Goal: Complete application form: Complete application form

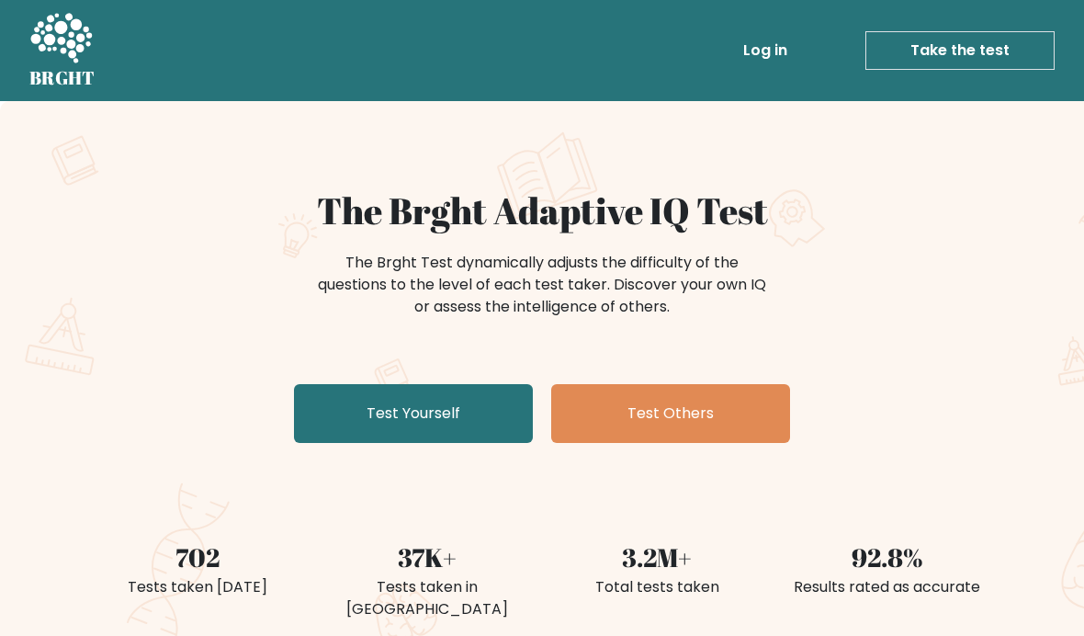
click at [493, 425] on link "Test Yourself" at bounding box center [413, 413] width 239 height 59
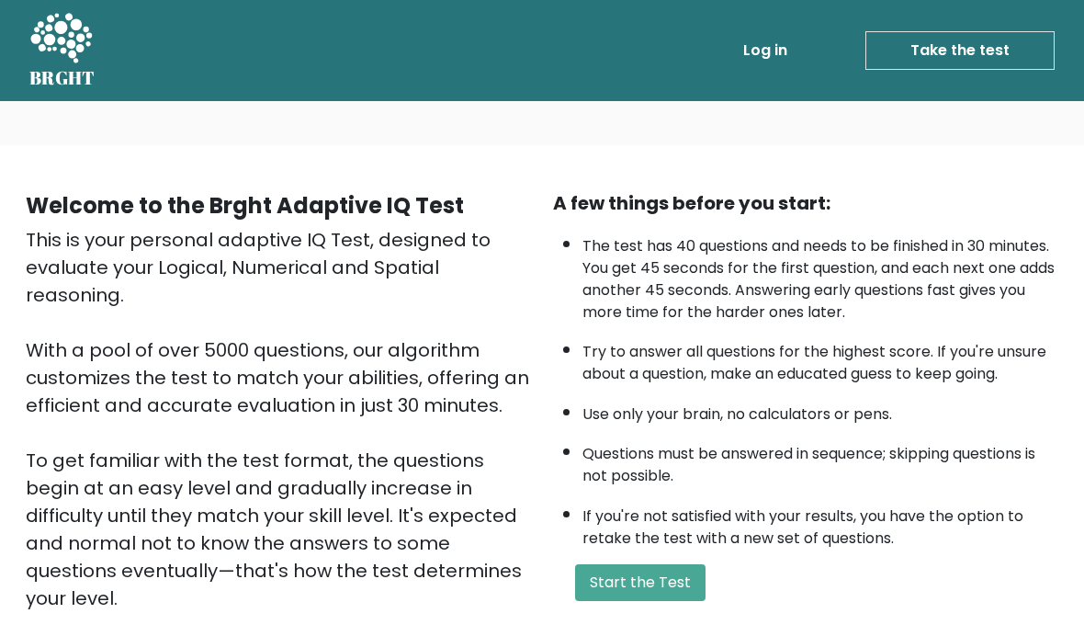
click at [690, 595] on button "Start the Test" at bounding box center [640, 582] width 130 height 37
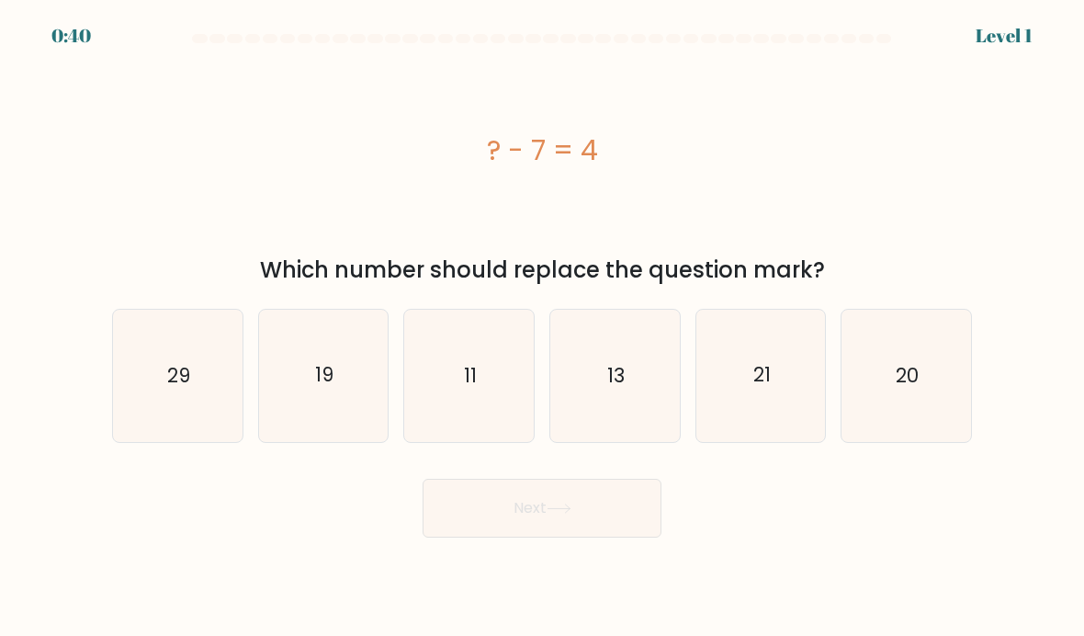
click at [462, 403] on icon "11" at bounding box center [469, 376] width 130 height 130
click at [542, 327] on input "c. 11" at bounding box center [542, 322] width 1 height 9
radio input "true"
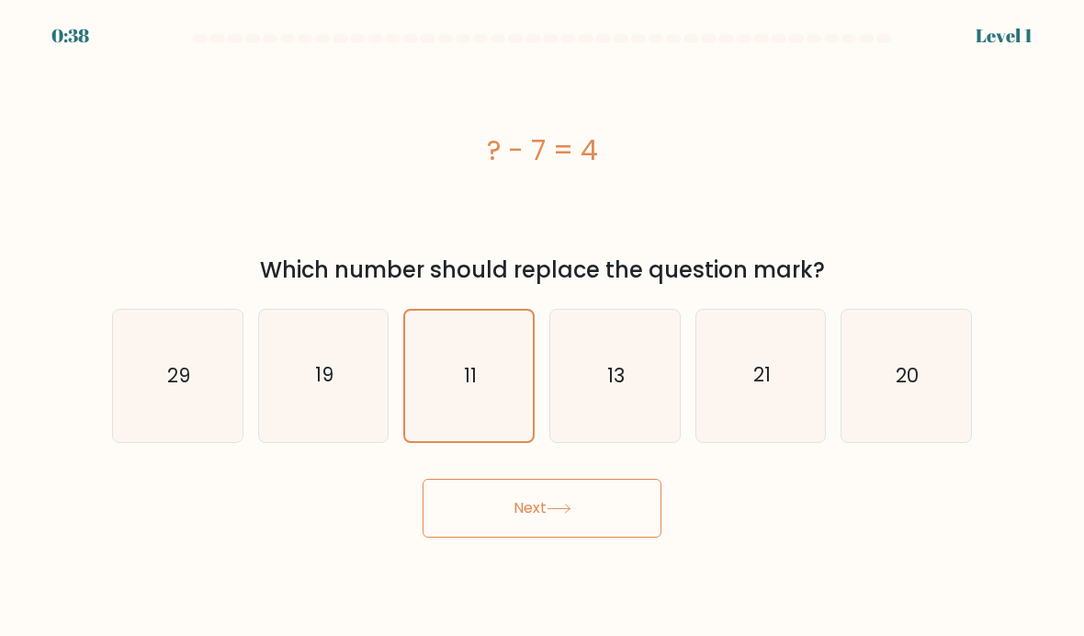
click at [572, 514] on icon at bounding box center [559, 509] width 25 height 10
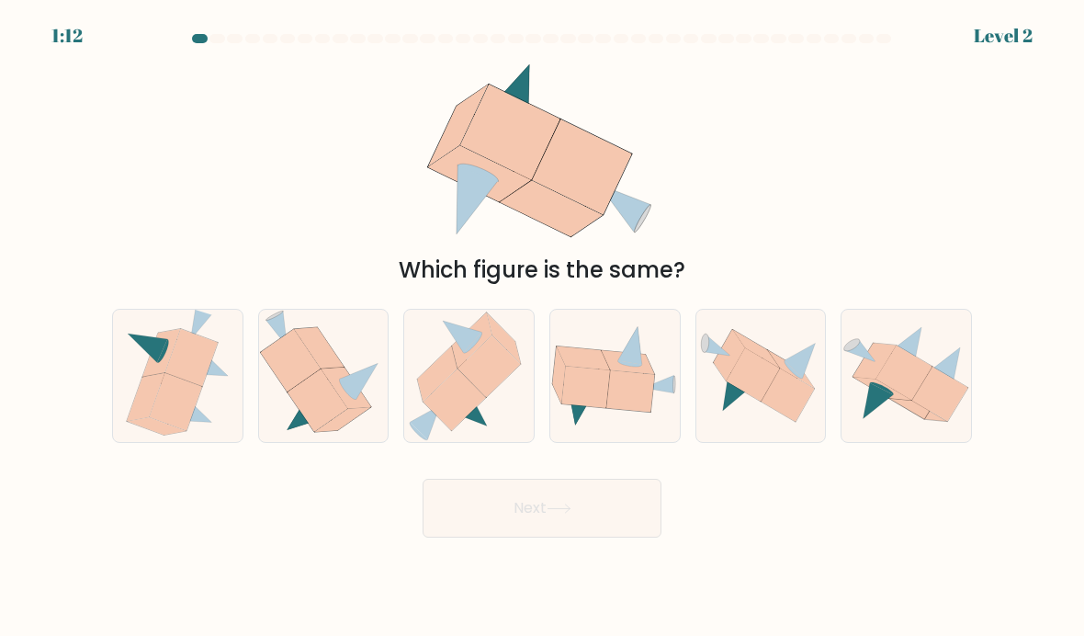
click at [328, 425] on icon at bounding box center [318, 399] width 60 height 62
click at [542, 327] on input "b." at bounding box center [542, 322] width 1 height 9
radio input "true"
click at [528, 538] on button "Next" at bounding box center [542, 508] width 239 height 59
click at [486, 527] on button "Next" at bounding box center [542, 508] width 239 height 59
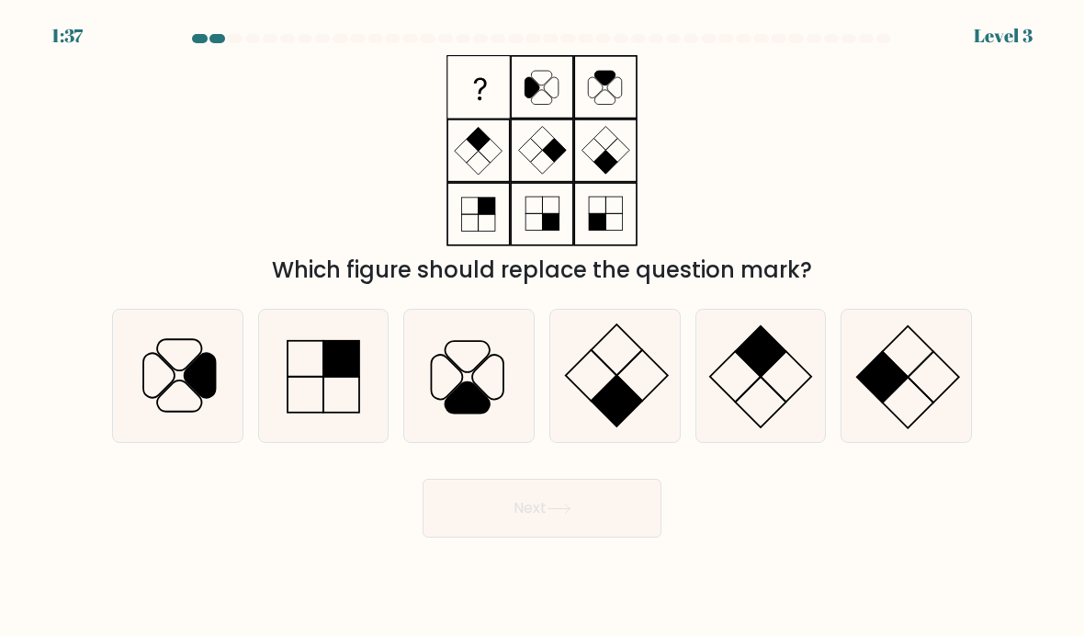
click at [462, 399] on icon at bounding box center [447, 377] width 31 height 44
click at [542, 327] on input "c." at bounding box center [542, 322] width 1 height 9
radio input "true"
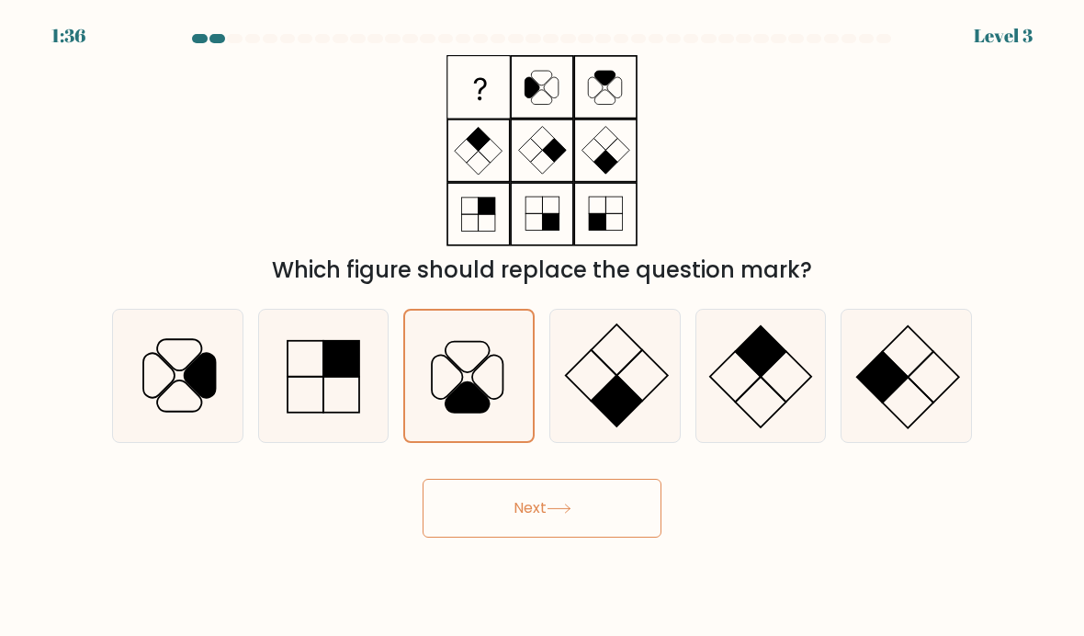
click at [528, 536] on button "Next" at bounding box center [542, 508] width 239 height 59
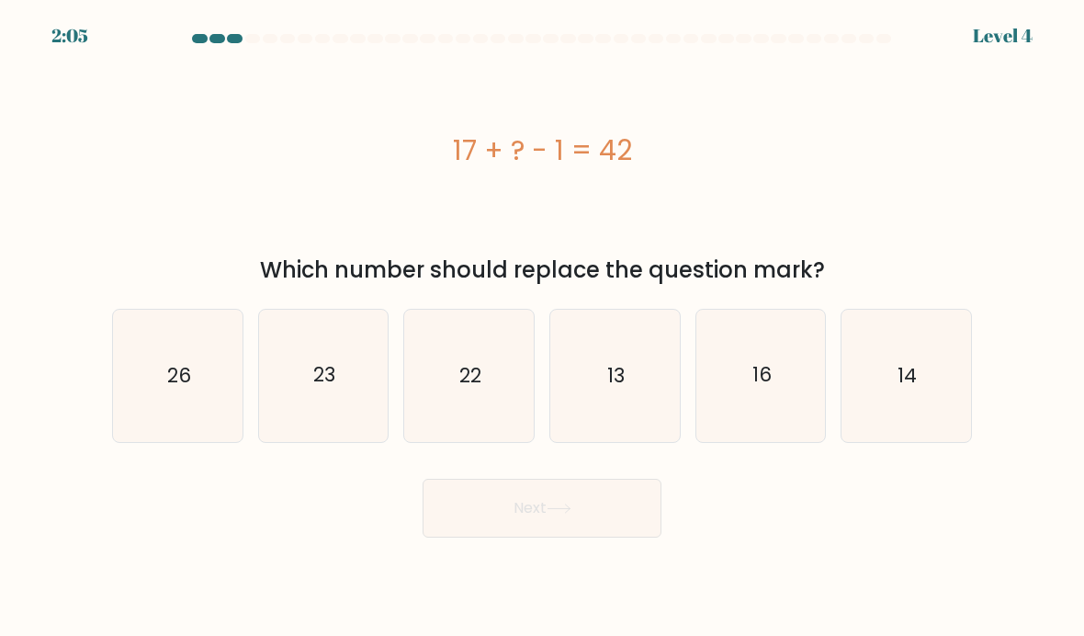
click at [167, 389] on text "26" at bounding box center [179, 375] width 24 height 27
click at [542, 327] on input "a. 26" at bounding box center [542, 322] width 1 height 9
radio input "true"
click at [558, 503] on button "Next" at bounding box center [542, 508] width 239 height 59
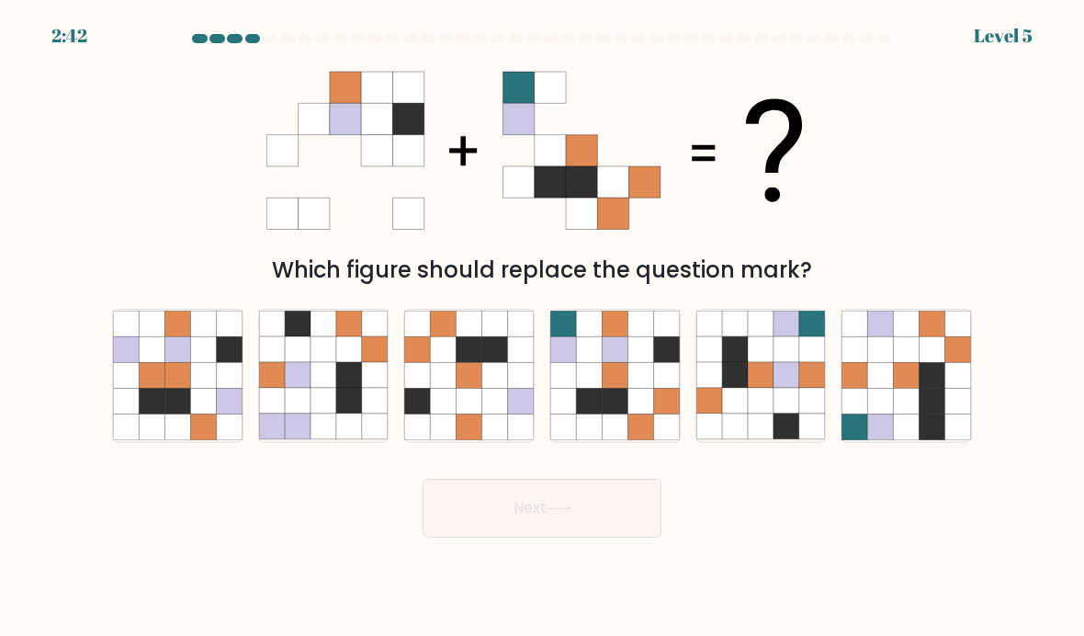
click at [608, 363] on icon at bounding box center [615, 350] width 26 height 26
click at [543, 327] on input "d." at bounding box center [542, 322] width 1 height 9
radio input "true"
click at [489, 538] on button "Next" at bounding box center [542, 508] width 239 height 59
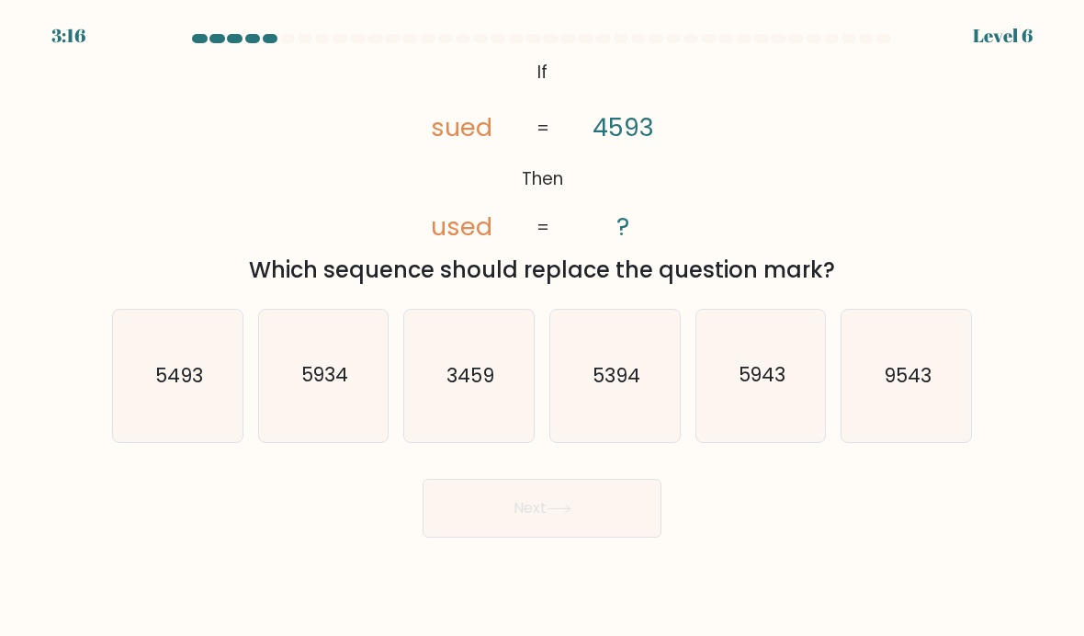
click at [195, 389] on text "5493" at bounding box center [179, 375] width 48 height 27
click at [542, 327] on input "a. 5493" at bounding box center [542, 322] width 1 height 9
radio input "true"
click at [537, 530] on button "Next" at bounding box center [542, 508] width 239 height 59
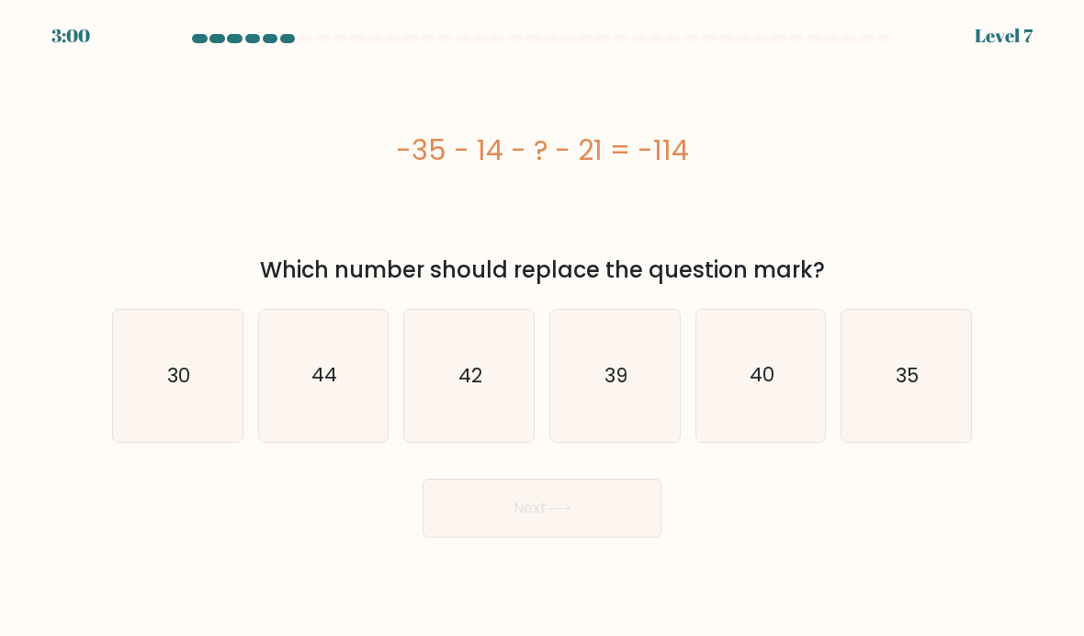
click at [269, 440] on icon "44" at bounding box center [324, 376] width 130 height 130
click at [542, 327] on input "b. 44" at bounding box center [542, 322] width 1 height 9
radio input "true"
click at [478, 528] on button "Next" at bounding box center [542, 508] width 239 height 59
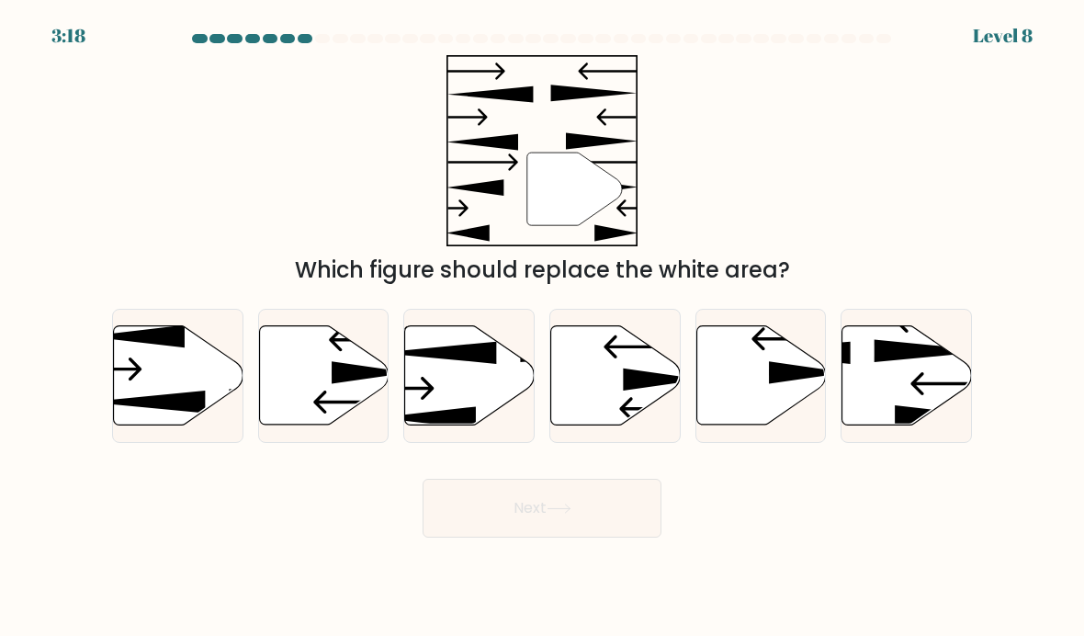
click at [764, 402] on icon at bounding box center [762, 374] width 130 height 99
click at [543, 327] on input "e." at bounding box center [542, 322] width 1 height 9
radio input "true"
click at [606, 538] on button "Next" at bounding box center [542, 508] width 239 height 59
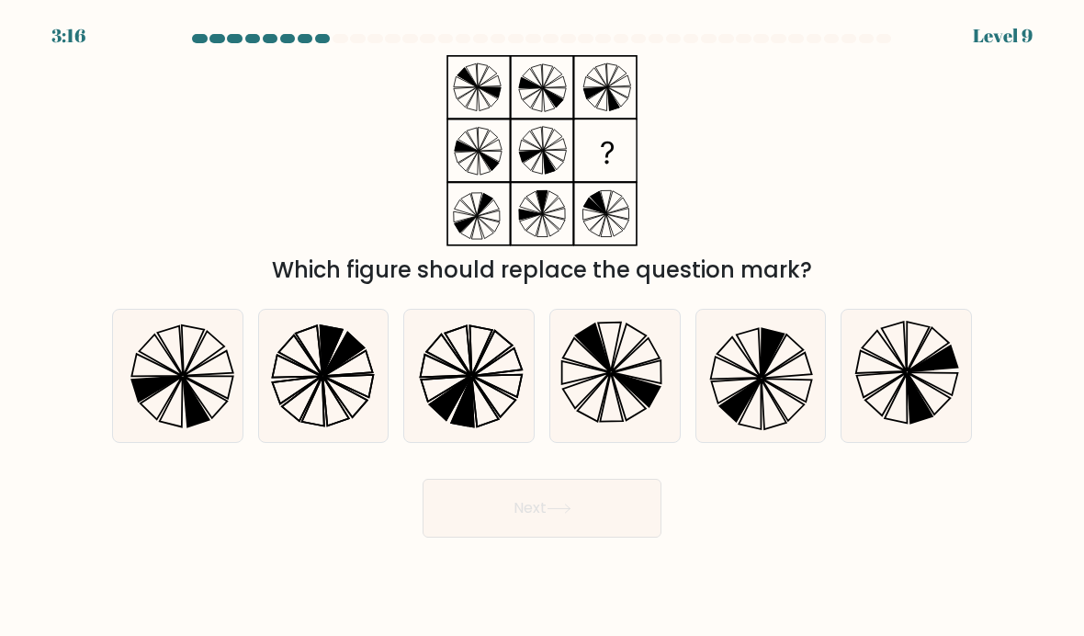
click at [606, 538] on button "Next" at bounding box center [542, 508] width 239 height 59
click at [495, 380] on icon at bounding box center [469, 376] width 130 height 130
click at [542, 327] on input "c." at bounding box center [542, 322] width 1 height 9
radio input "true"
click at [613, 532] on button "Next" at bounding box center [542, 508] width 239 height 59
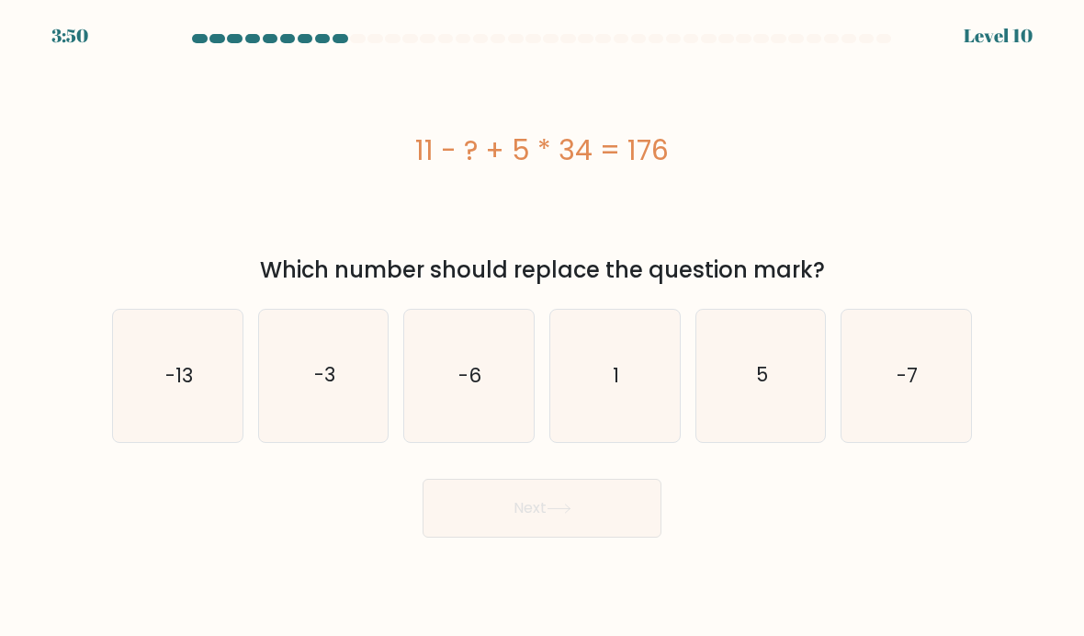
click at [771, 408] on icon "5" at bounding box center [762, 376] width 130 height 130
click at [543, 327] on input "e. 5" at bounding box center [542, 322] width 1 height 9
radio input "true"
click at [586, 529] on button "Next" at bounding box center [542, 508] width 239 height 59
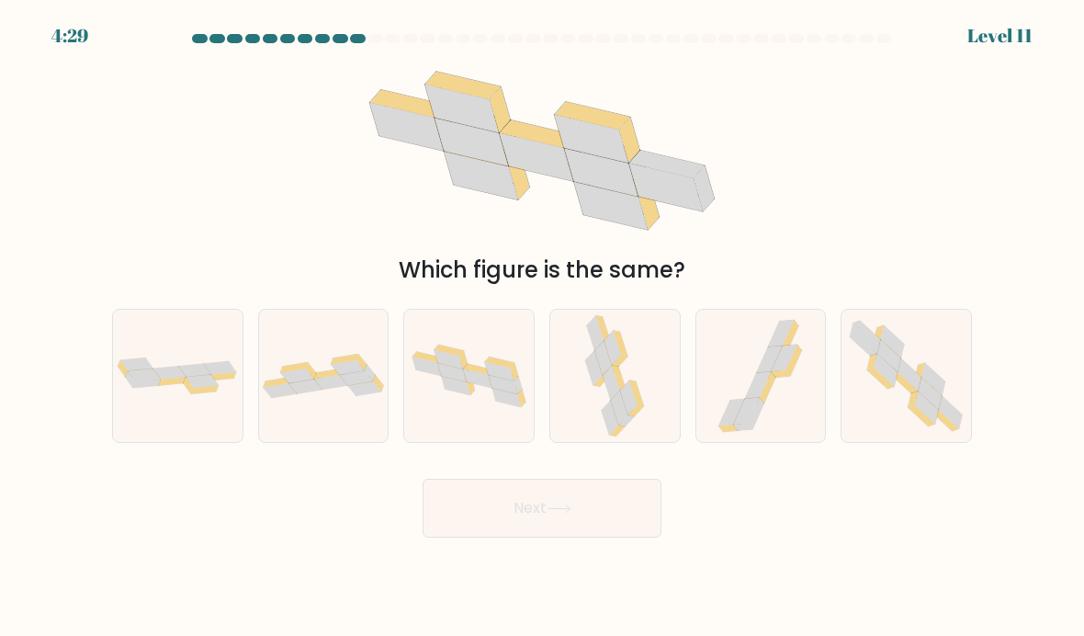
click at [932, 409] on icon at bounding box center [931, 393] width 24 height 32
click at [543, 327] on input "f." at bounding box center [542, 322] width 1 height 9
radio input "true"
click at [567, 514] on icon at bounding box center [559, 509] width 25 height 10
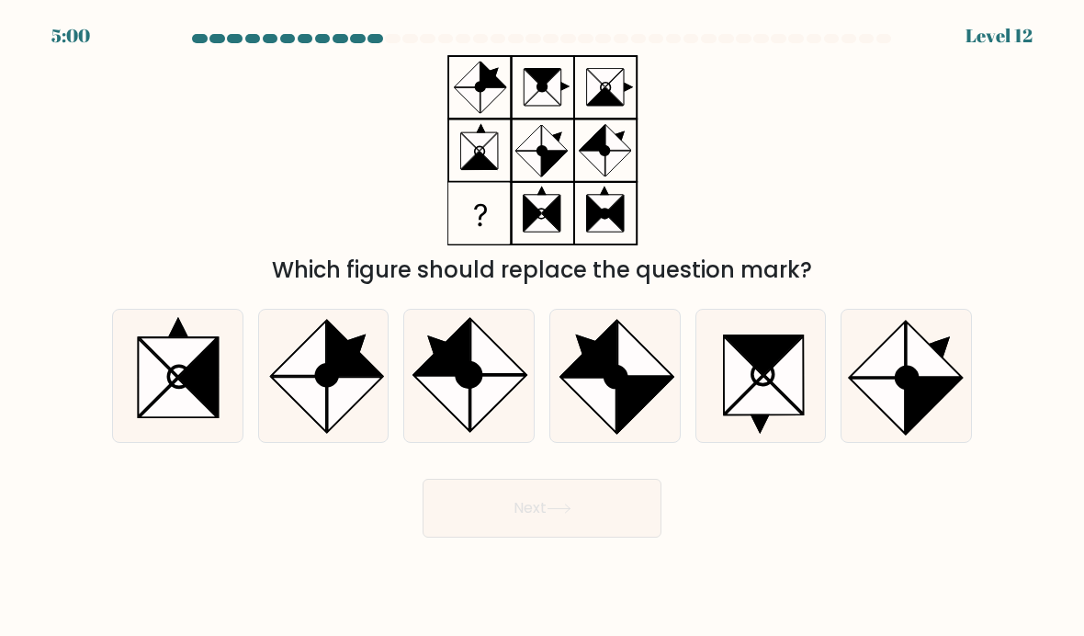
click at [165, 412] on icon at bounding box center [157, 377] width 39 height 77
click at [542, 327] on input "a." at bounding box center [542, 322] width 1 height 9
radio input "true"
click at [554, 538] on button "Next" at bounding box center [542, 508] width 239 height 59
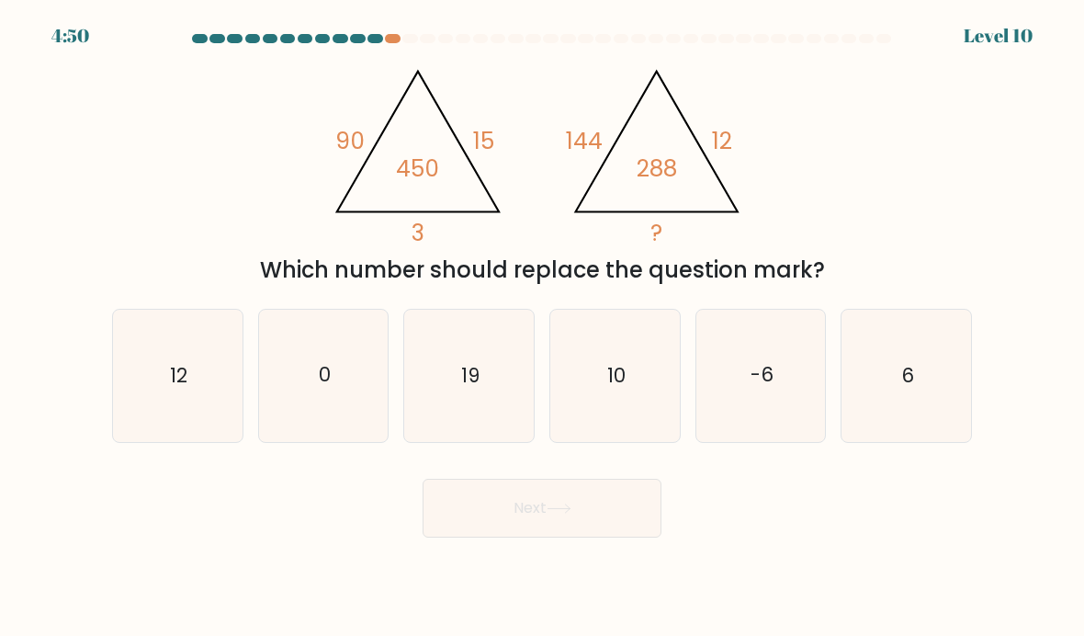
click at [926, 386] on icon "6" at bounding box center [907, 376] width 130 height 130
click at [543, 327] on input "f. 6" at bounding box center [542, 322] width 1 height 9
radio input "true"
click at [606, 534] on button "Next" at bounding box center [542, 508] width 239 height 59
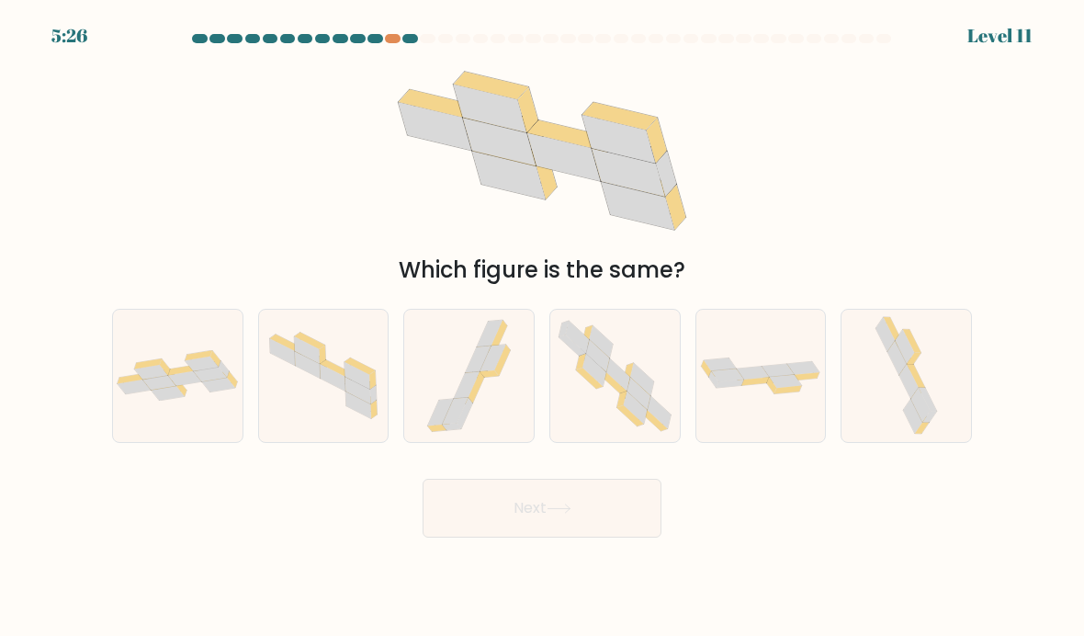
click at [209, 429] on div at bounding box center [177, 376] width 131 height 134
click at [542, 327] on input "a." at bounding box center [542, 322] width 1 height 9
radio input "true"
click at [552, 514] on icon at bounding box center [559, 509] width 25 height 10
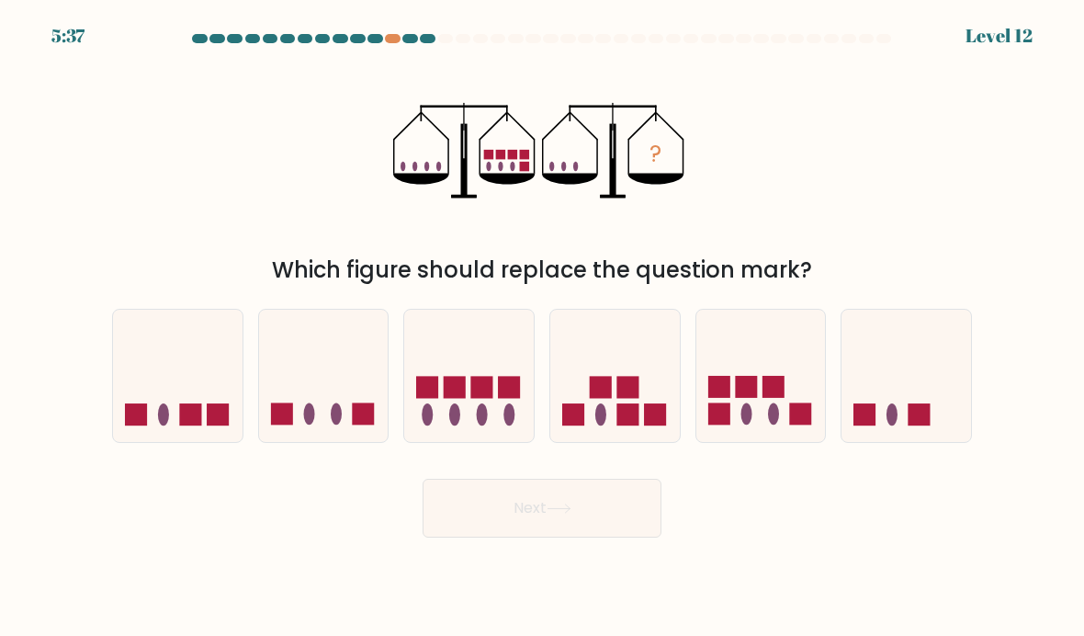
click at [789, 415] on icon at bounding box center [762, 376] width 130 height 108
click at [543, 327] on input "e." at bounding box center [542, 322] width 1 height 9
radio input "true"
click at [594, 523] on button "Next" at bounding box center [542, 508] width 239 height 59
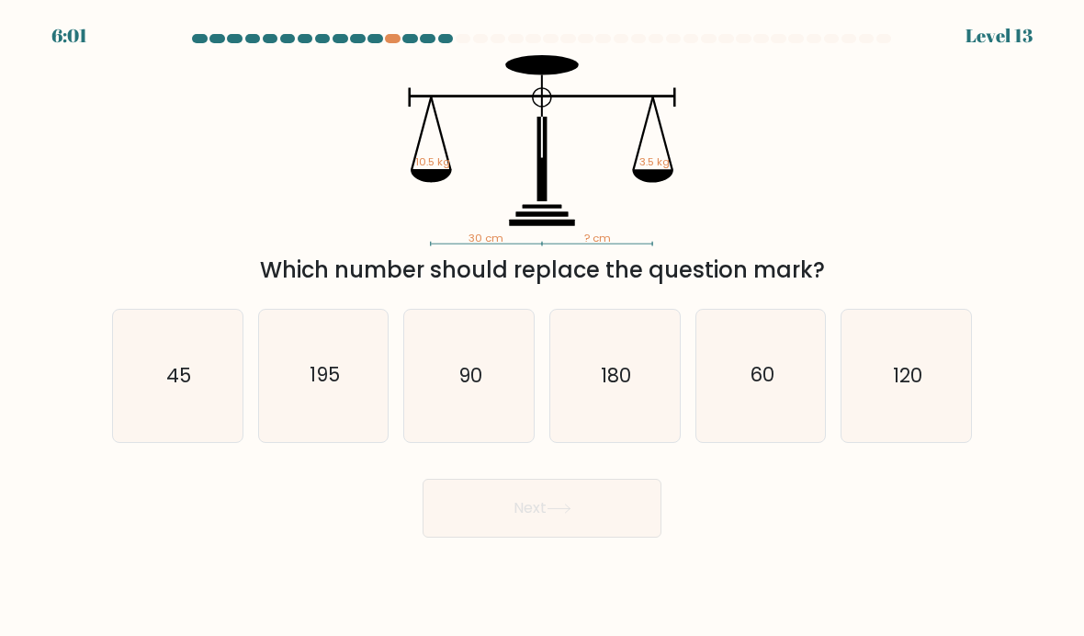
click at [782, 414] on icon "60" at bounding box center [762, 376] width 130 height 130
click at [543, 327] on input "e. 60" at bounding box center [542, 322] width 1 height 9
radio input "true"
click at [479, 389] on text "90" at bounding box center [471, 375] width 24 height 27
click at [542, 327] on input "c. 90" at bounding box center [542, 322] width 1 height 9
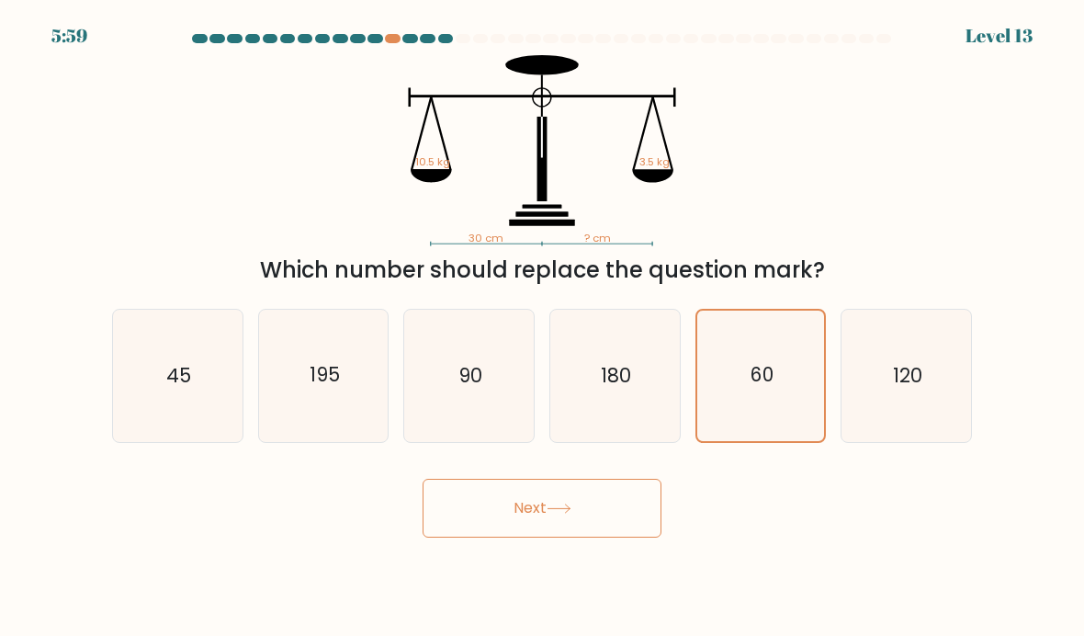
radio input "true"
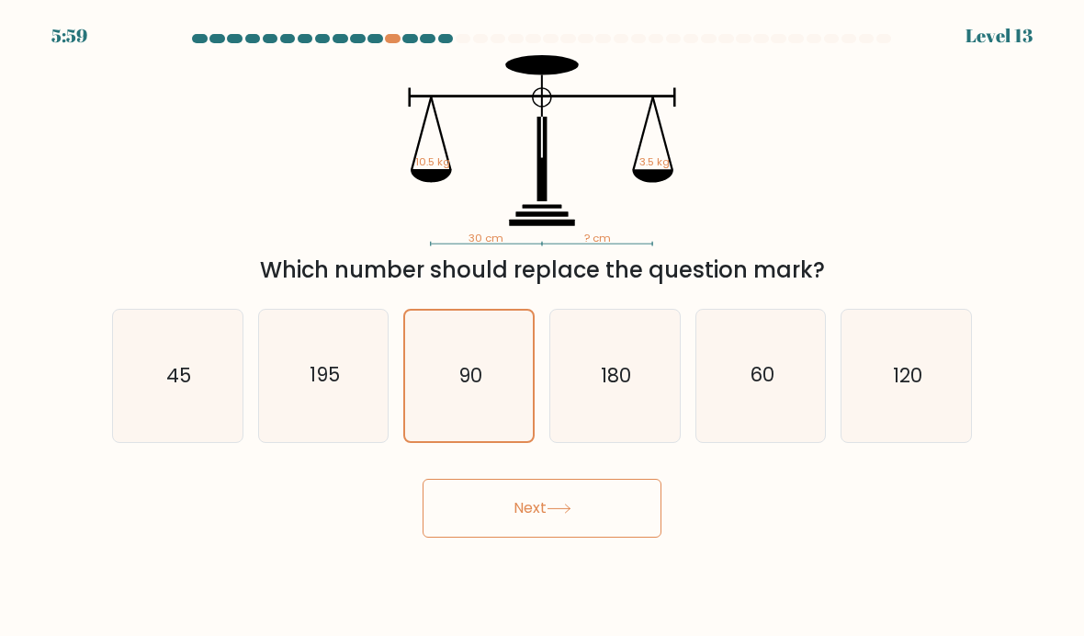
click at [519, 508] on button "Next" at bounding box center [542, 508] width 239 height 59
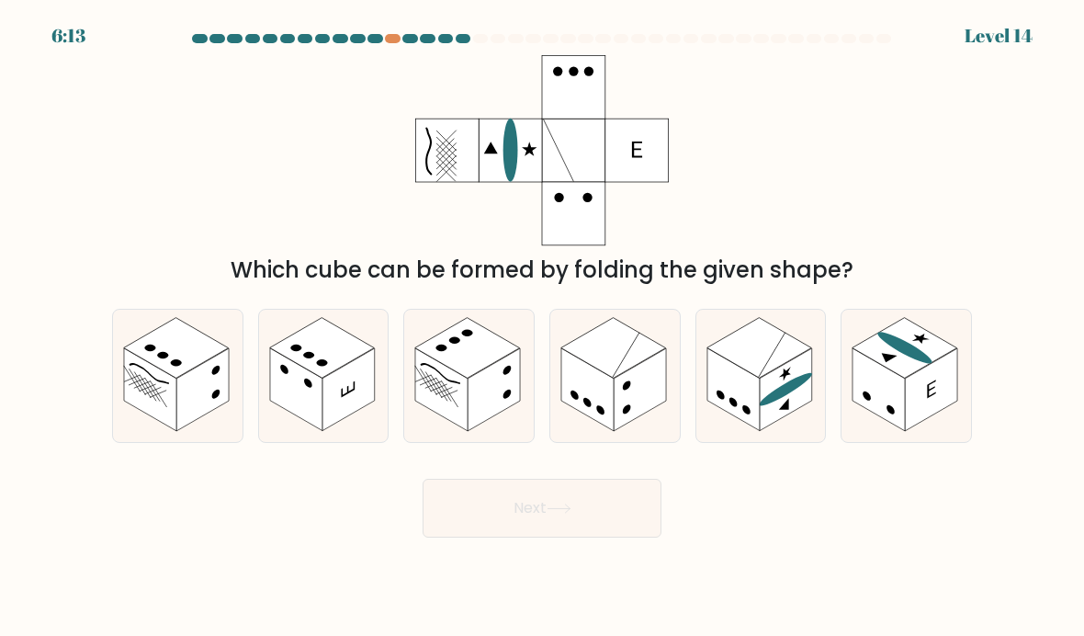
click at [784, 373] on rect at bounding box center [759, 347] width 105 height 61
click at [543, 327] on input "e." at bounding box center [542, 322] width 1 height 9
radio input "true"
click at [609, 532] on button "Next" at bounding box center [542, 508] width 239 height 59
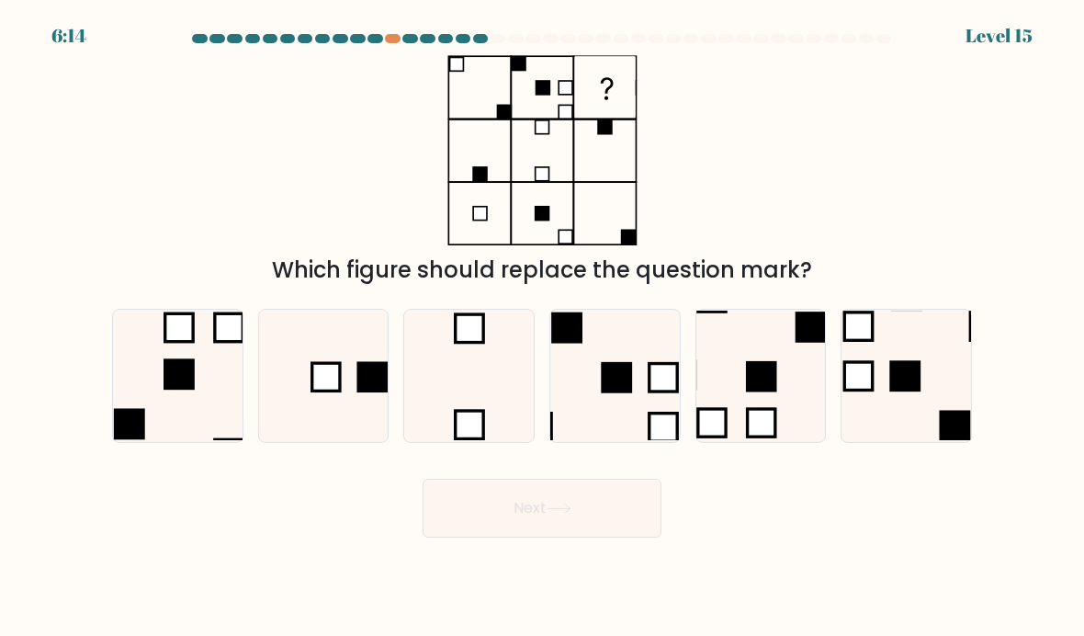
click at [298, 399] on icon at bounding box center [324, 376] width 130 height 130
click at [542, 327] on input "b." at bounding box center [542, 322] width 1 height 9
radio input "true"
click at [535, 529] on button "Next" at bounding box center [542, 508] width 239 height 59
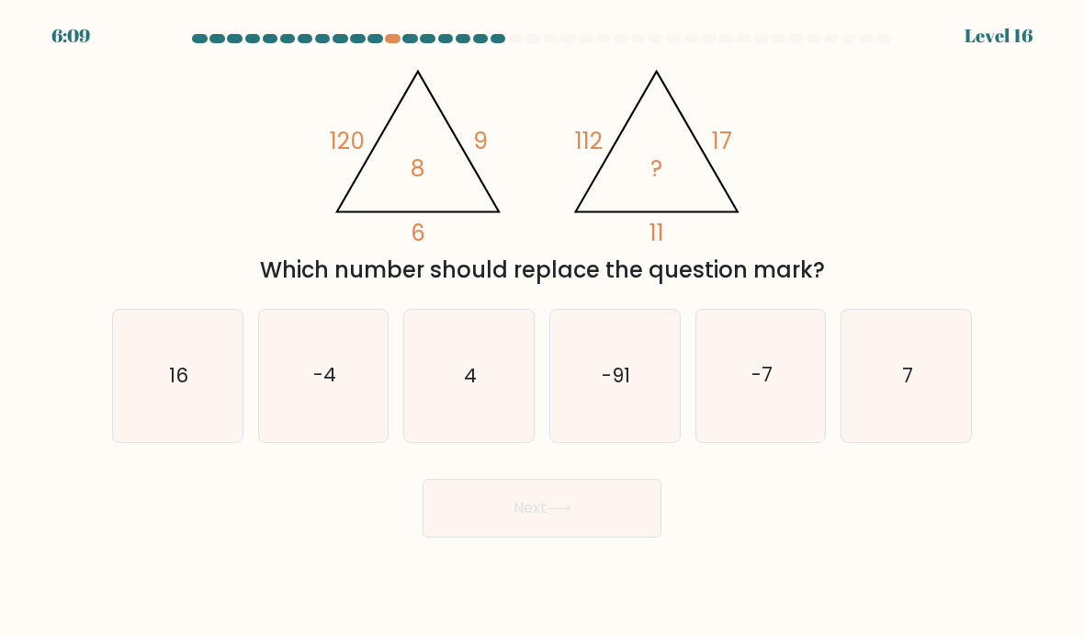
click at [275, 110] on div "@import url('https://fonts.googleapis.com/css?family=Abril+Fatface:400,100,100i…" at bounding box center [542, 171] width 882 height 232
click at [122, 389] on icon "16" at bounding box center [178, 376] width 130 height 130
click at [542, 327] on input "a. 16" at bounding box center [542, 322] width 1 height 9
radio input "true"
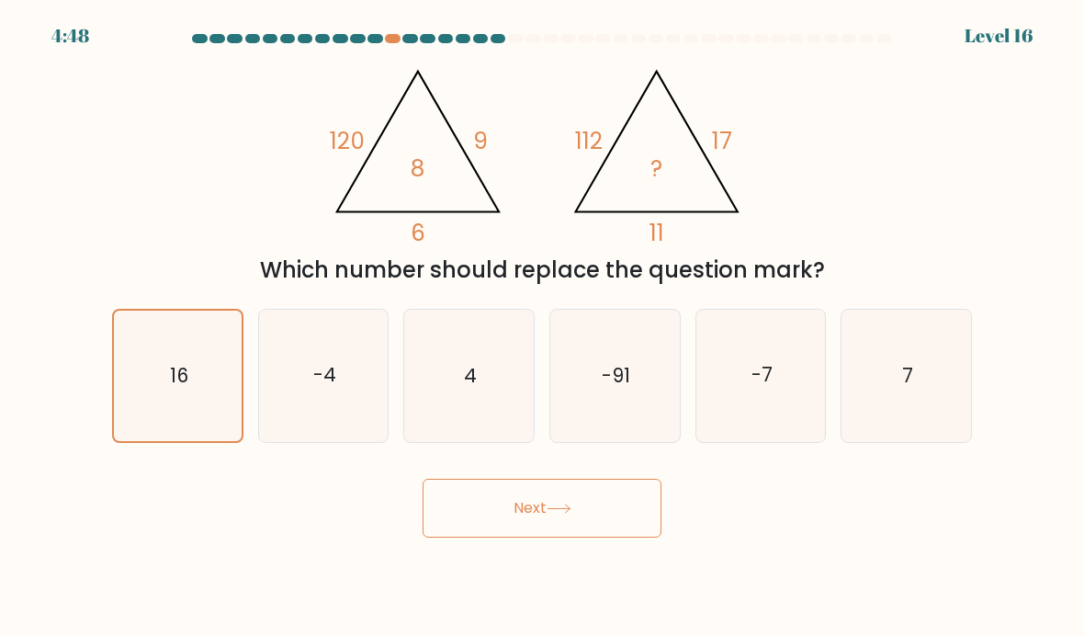
click at [453, 497] on button "Next" at bounding box center [542, 508] width 239 height 59
click at [480, 538] on button "Next" at bounding box center [542, 508] width 239 height 59
click at [473, 538] on button "Next" at bounding box center [542, 508] width 239 height 59
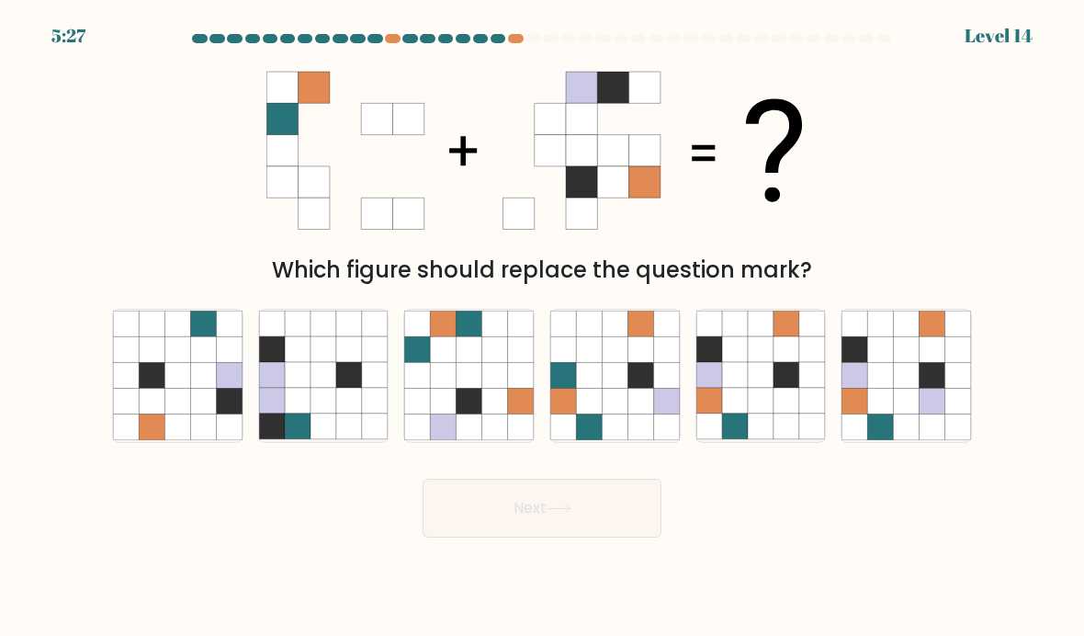
click at [458, 414] on icon at bounding box center [470, 402] width 26 height 26
click at [542, 327] on input "c." at bounding box center [542, 322] width 1 height 9
radio input "true"
click at [561, 538] on button "Next" at bounding box center [542, 508] width 239 height 59
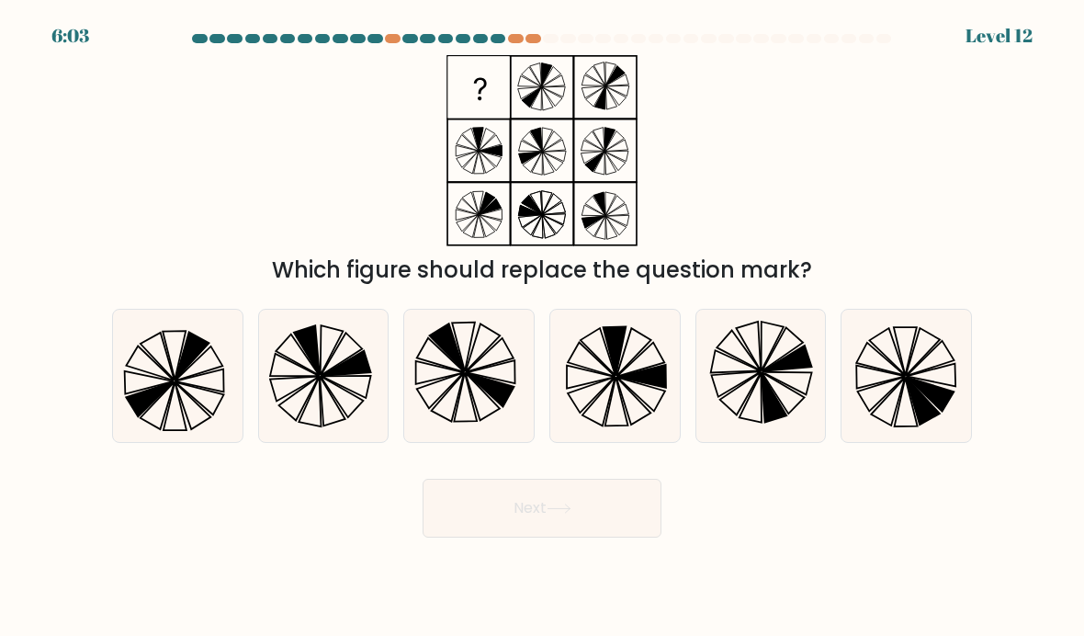
click at [756, 379] on icon at bounding box center [762, 376] width 130 height 130
click at [543, 327] on input "e." at bounding box center [542, 322] width 1 height 9
radio input "true"
click at [547, 538] on button "Next" at bounding box center [542, 508] width 239 height 59
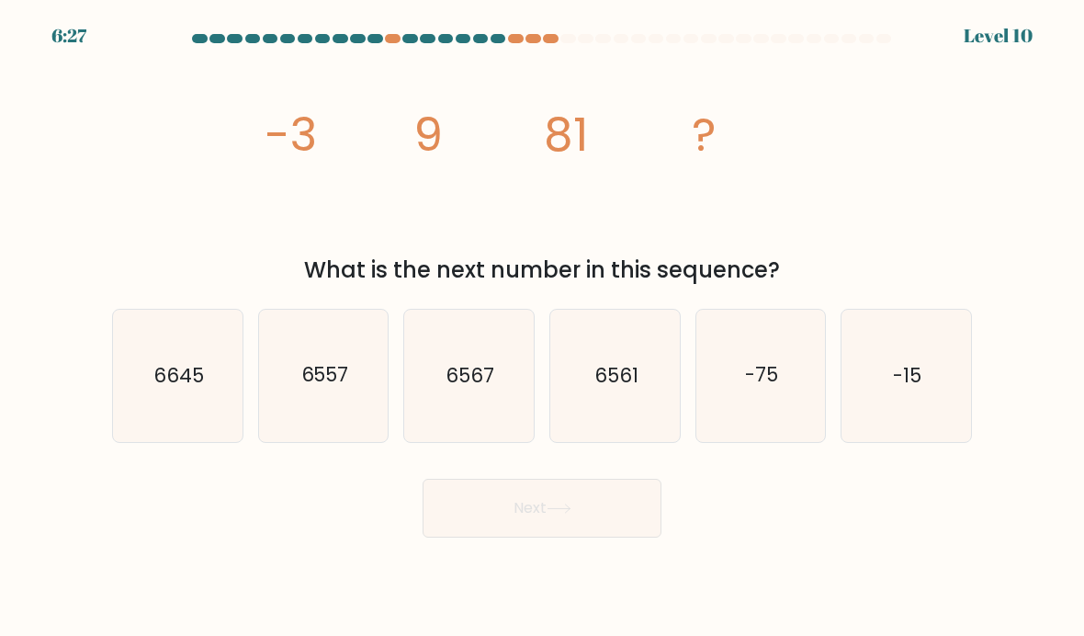
click at [640, 402] on icon "6561" at bounding box center [615, 376] width 130 height 130
click at [543, 327] on input "d. 6561" at bounding box center [542, 322] width 1 height 9
radio input "true"
click at [588, 525] on button "Next" at bounding box center [542, 508] width 239 height 59
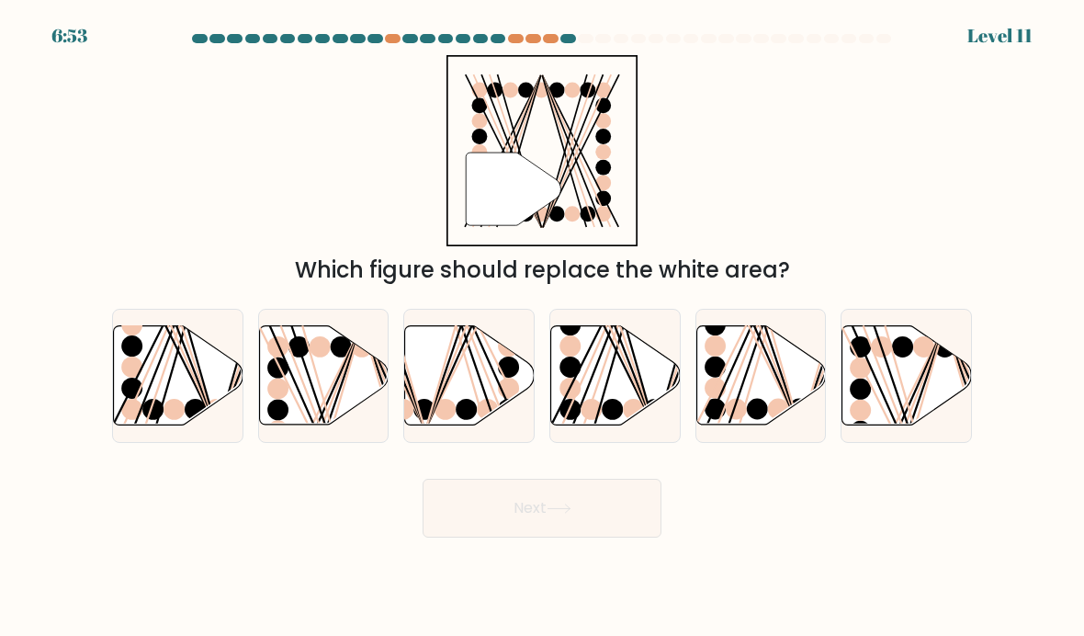
click at [140, 397] on icon at bounding box center [179, 374] width 130 height 99
click at [542, 327] on input "a." at bounding box center [542, 322] width 1 height 9
radio input "true"
click at [433, 520] on button "Next" at bounding box center [542, 508] width 239 height 59
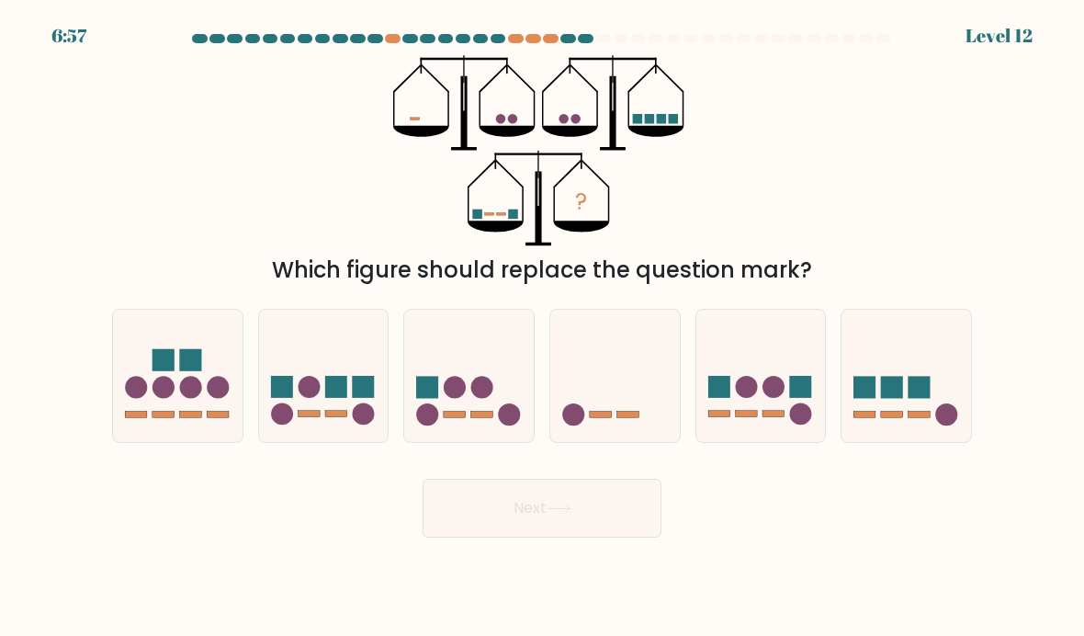
click at [648, 390] on icon at bounding box center [615, 376] width 130 height 108
click at [543, 327] on input "d." at bounding box center [542, 322] width 1 height 9
radio input "true"
click at [603, 505] on button "Next" at bounding box center [542, 508] width 239 height 59
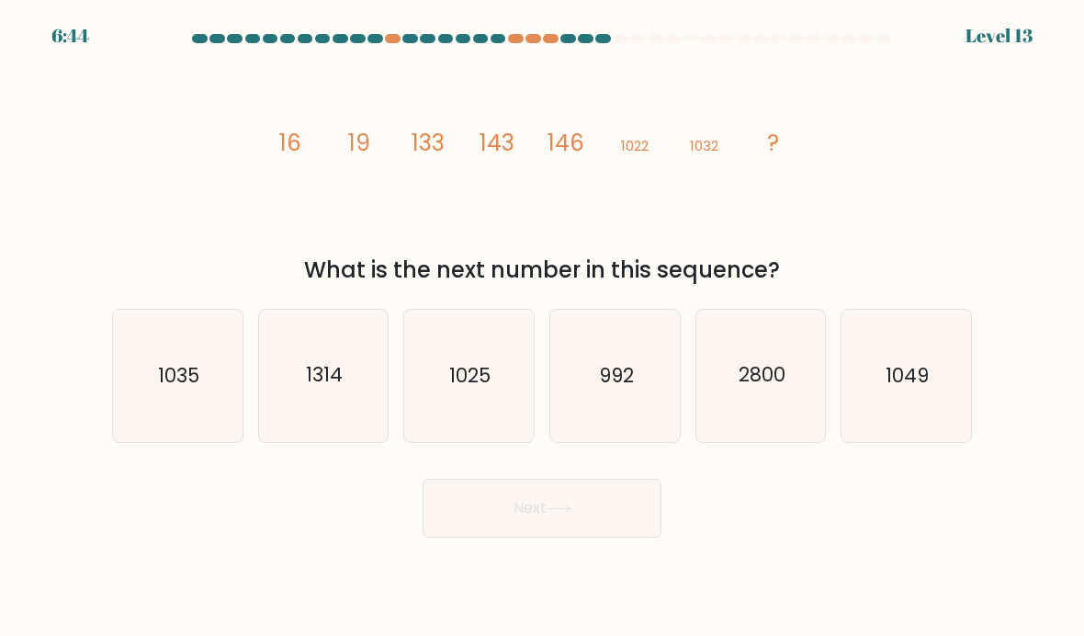
click at [210, 425] on icon "1035" at bounding box center [178, 376] width 130 height 130
click at [542, 327] on input "a. 1035" at bounding box center [542, 322] width 1 height 9
radio input "true"
click at [465, 522] on button "Next" at bounding box center [542, 508] width 239 height 59
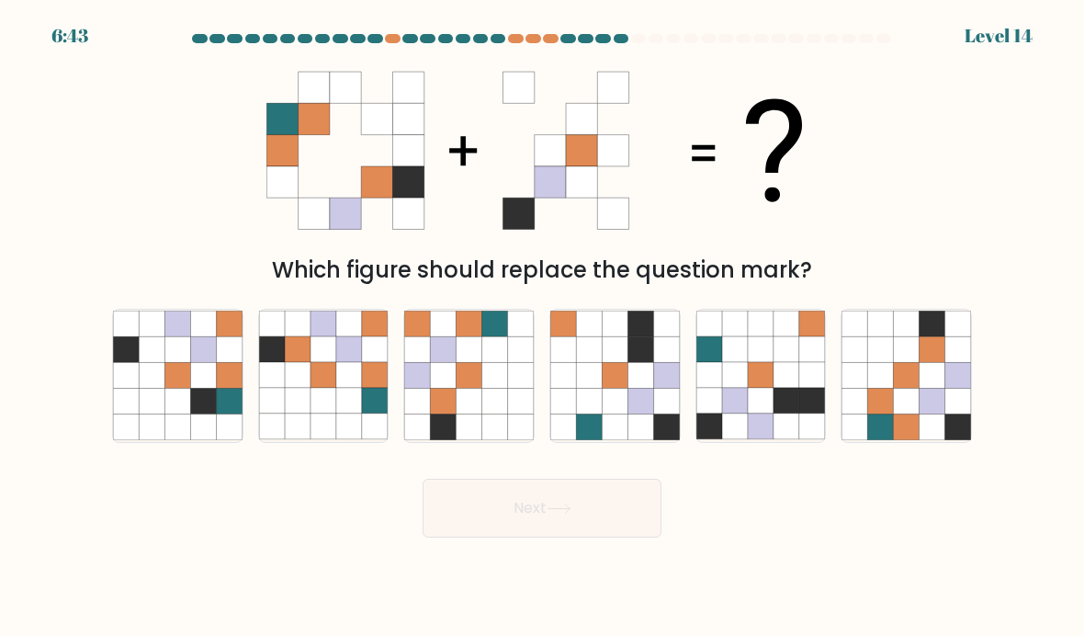
click at [449, 389] on icon at bounding box center [444, 376] width 26 height 26
click at [542, 327] on input "c." at bounding box center [542, 322] width 1 height 9
radio input "true"
click at [516, 535] on button "Next" at bounding box center [542, 508] width 239 height 59
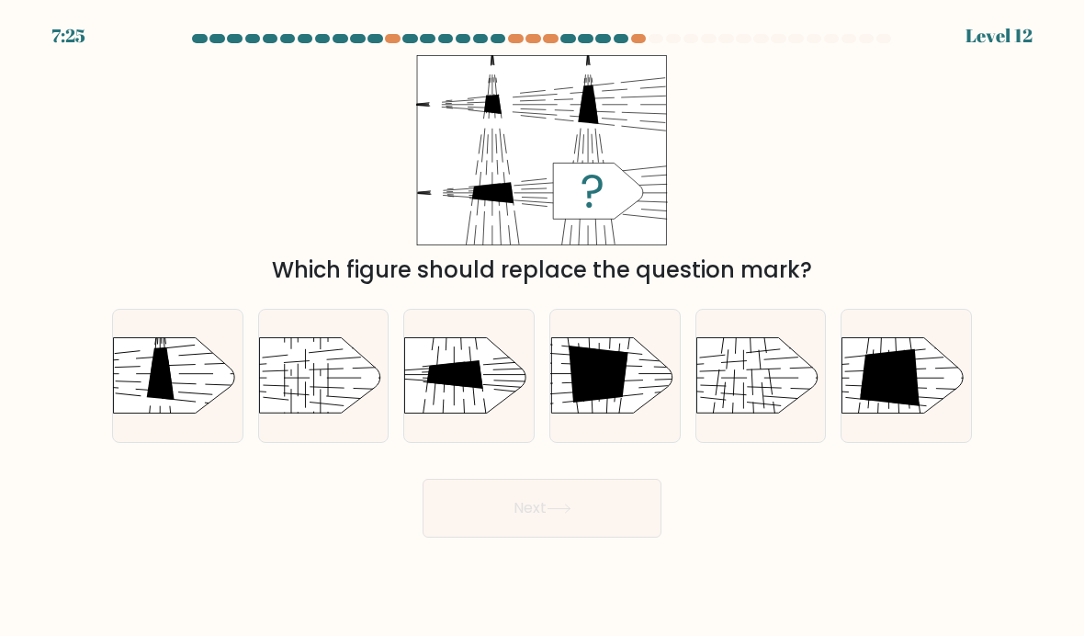
click at [623, 23] on div "7:25 Level 12" at bounding box center [542, 25] width 1084 height 50
click at [649, 41] on div at bounding box center [542, 42] width 882 height 17
click at [164, 384] on icon at bounding box center [161, 373] width 28 height 52
click at [542, 327] on input "a." at bounding box center [542, 322] width 1 height 9
radio input "true"
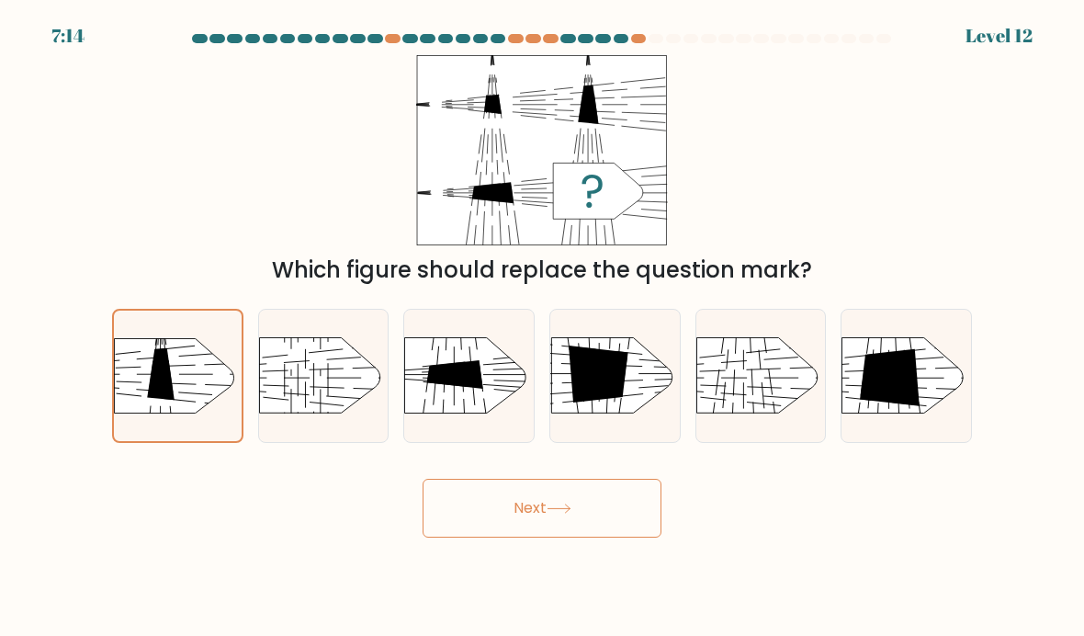
click at [896, 392] on icon at bounding box center [890, 377] width 60 height 57
click at [543, 327] on input "f." at bounding box center [542, 322] width 1 height 9
radio input "true"
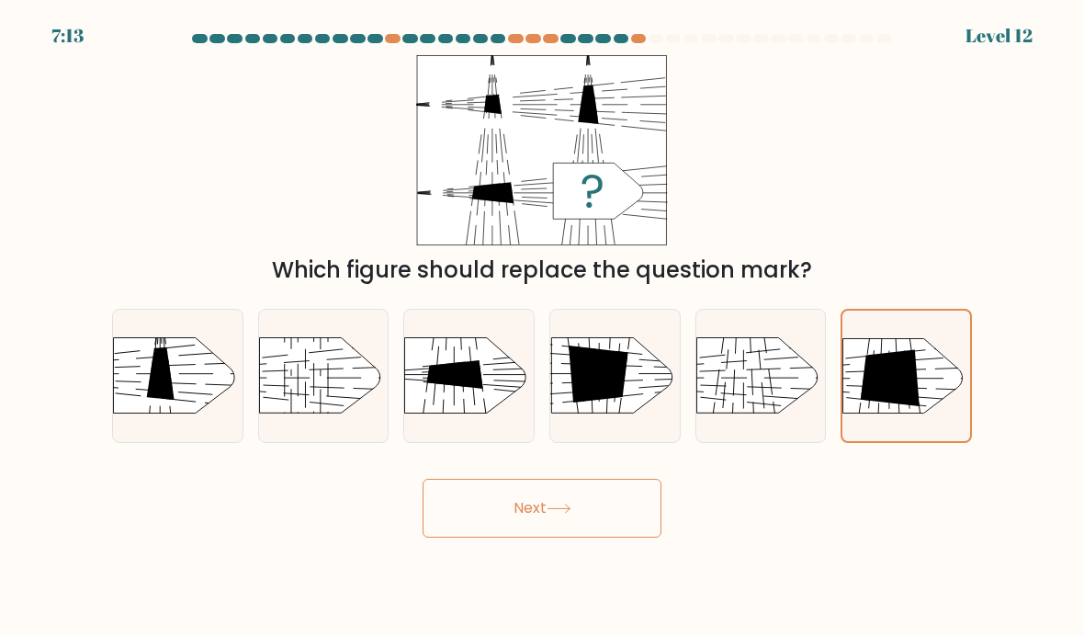
click at [540, 538] on button "Next" at bounding box center [542, 508] width 239 height 59
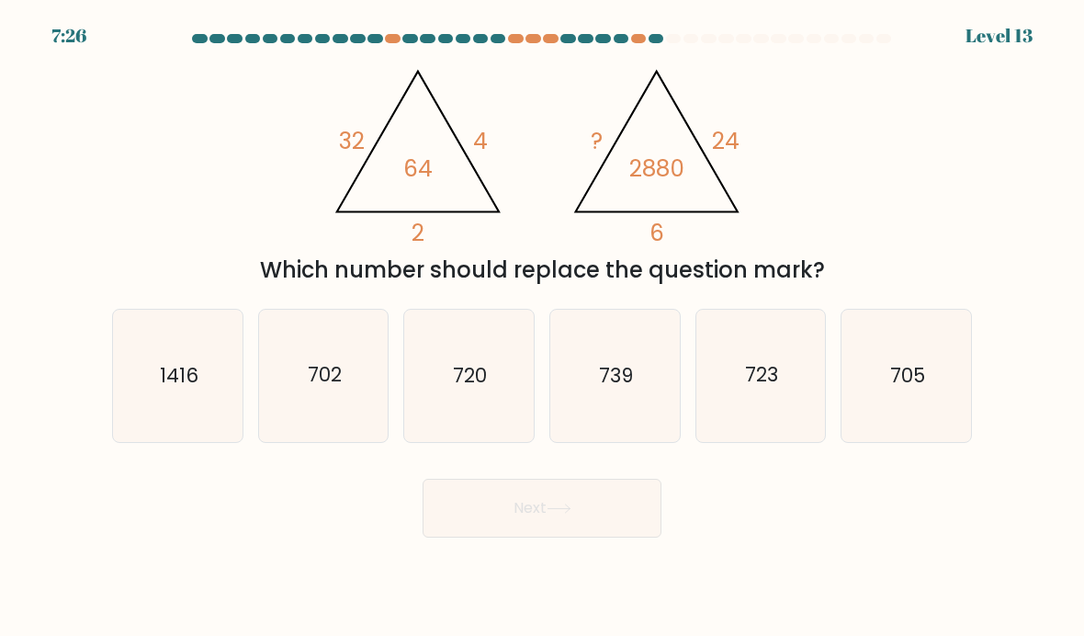
click at [463, 389] on text "720" at bounding box center [471, 375] width 34 height 27
click at [542, 327] on input "c. 720" at bounding box center [542, 322] width 1 height 9
radio input "true"
click at [573, 538] on button "Next" at bounding box center [542, 508] width 239 height 59
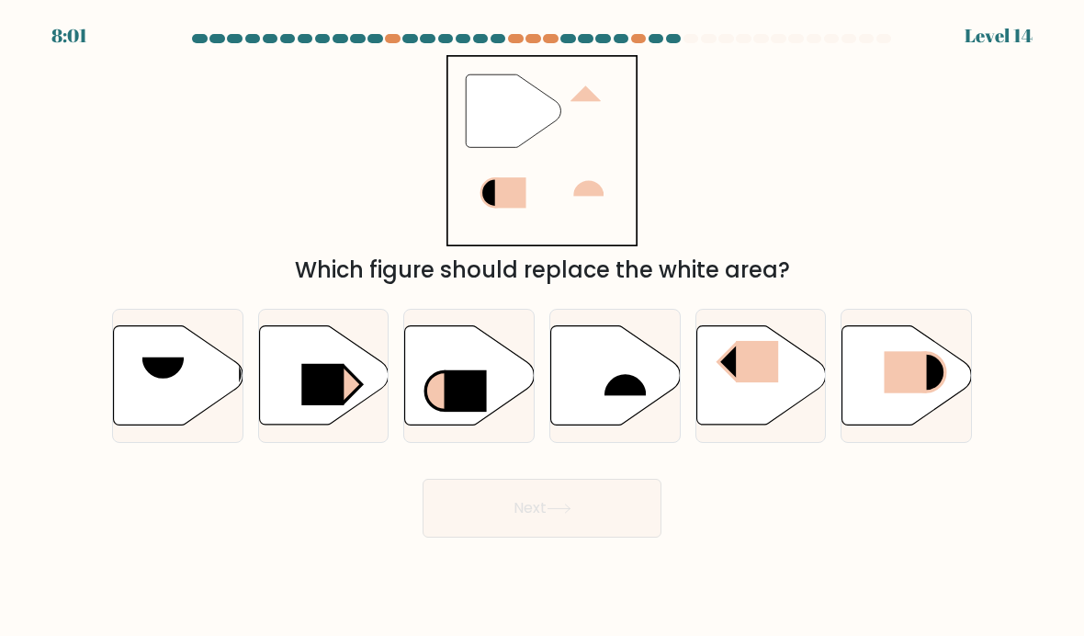
click at [756, 406] on icon at bounding box center [762, 374] width 130 height 99
click at [543, 327] on input "e." at bounding box center [542, 322] width 1 height 9
radio input "true"
click at [545, 523] on button "Next" at bounding box center [542, 508] width 239 height 59
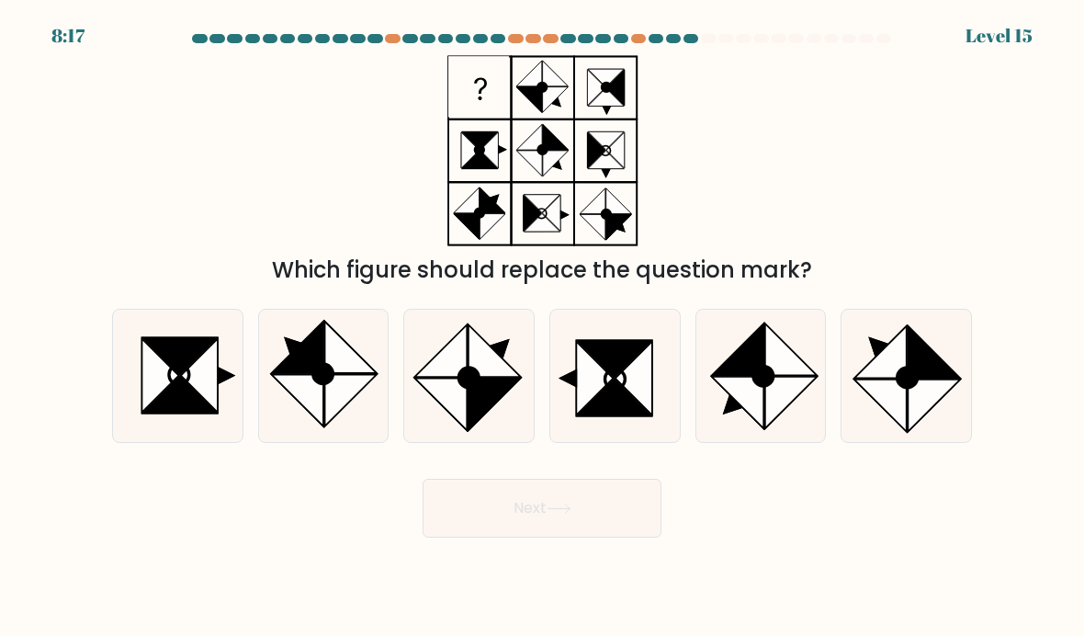
click at [649, 403] on icon at bounding box center [634, 379] width 37 height 74
click at [543, 327] on input "d." at bounding box center [542, 322] width 1 height 9
radio input "true"
click at [636, 538] on button "Next" at bounding box center [542, 508] width 239 height 59
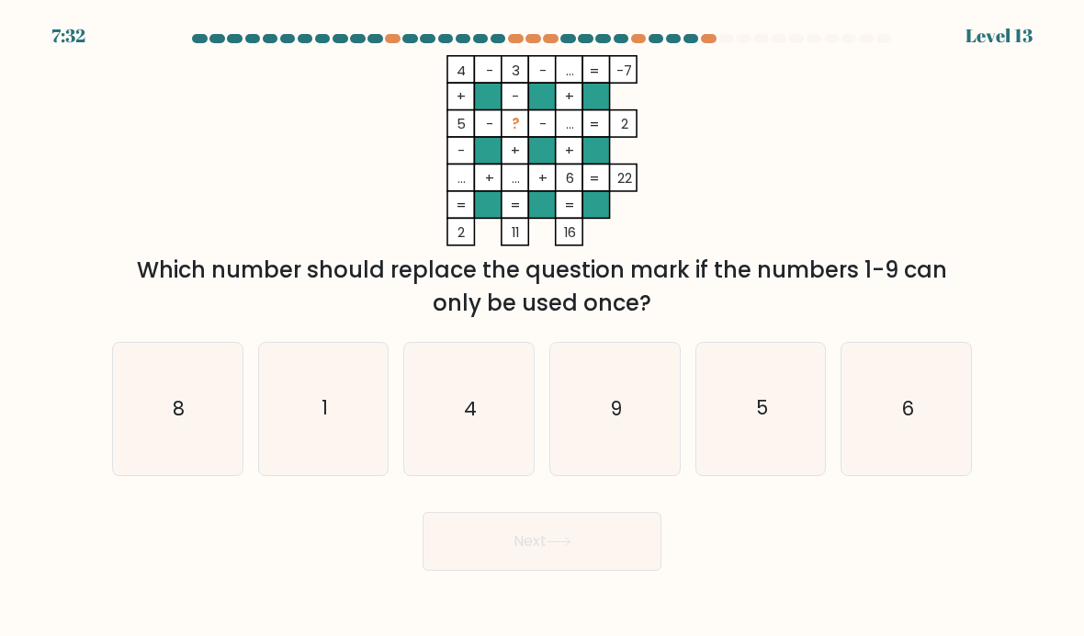
click at [336, 444] on icon "1" at bounding box center [324, 409] width 130 height 130
click at [542, 327] on input "b. 1" at bounding box center [542, 322] width 1 height 9
radio input "true"
click at [592, 571] on button "Next" at bounding box center [542, 541] width 239 height 59
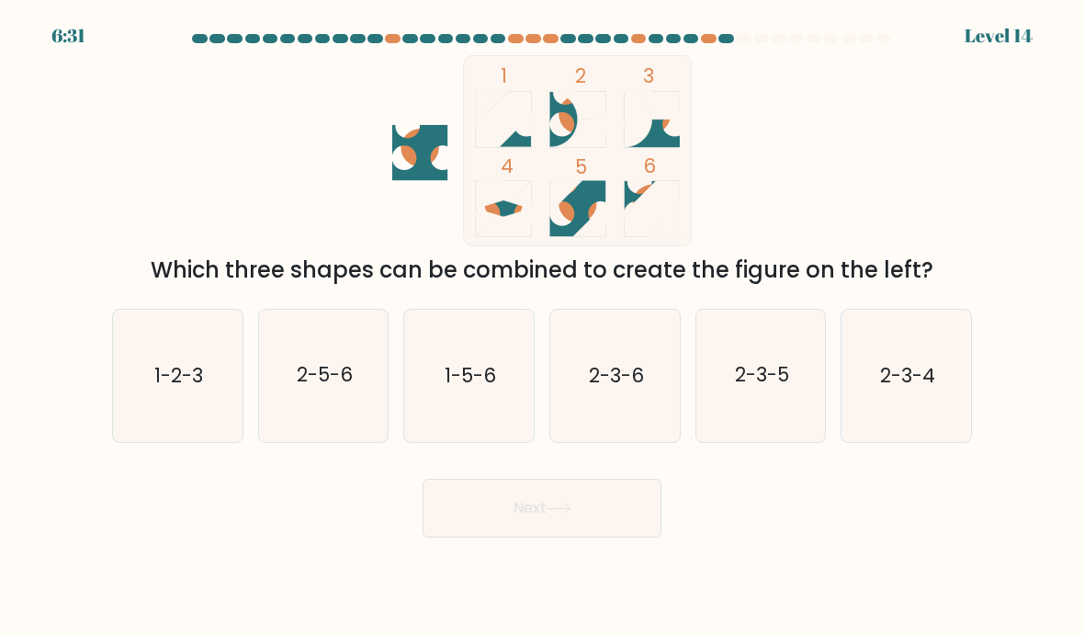
click at [450, 421] on icon "1-5-6" at bounding box center [469, 376] width 130 height 130
click at [542, 327] on input "c. 1-5-6" at bounding box center [542, 322] width 1 height 9
radio input "true"
click at [542, 531] on button "Next" at bounding box center [542, 508] width 239 height 59
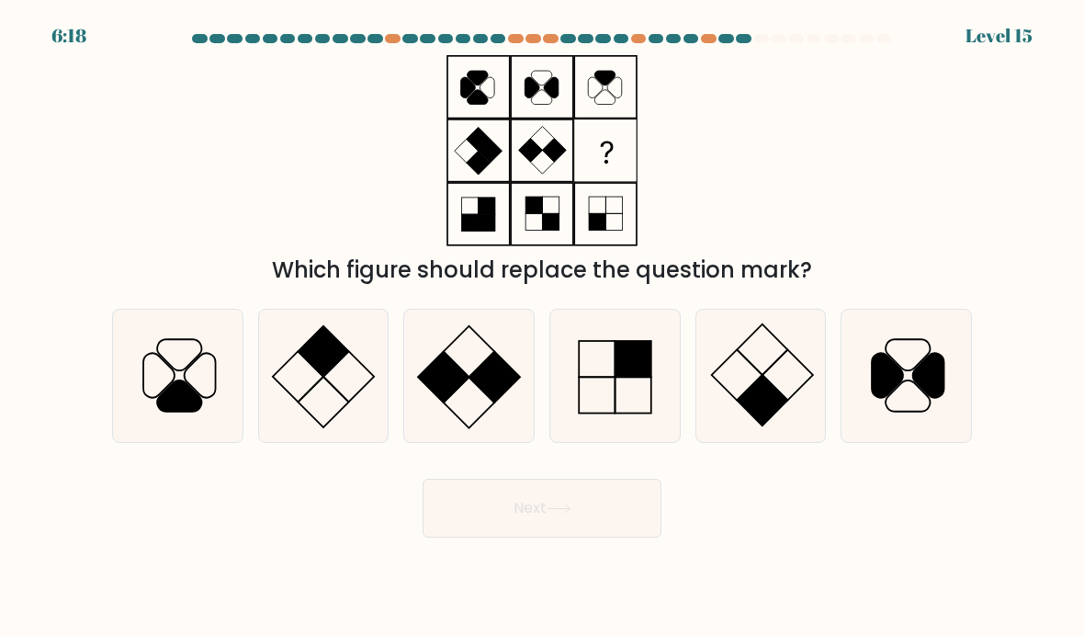
click at [794, 407] on icon at bounding box center [762, 376] width 130 height 130
click at [543, 327] on input "e." at bounding box center [542, 322] width 1 height 9
radio input "true"
click at [571, 533] on button "Next" at bounding box center [542, 508] width 239 height 59
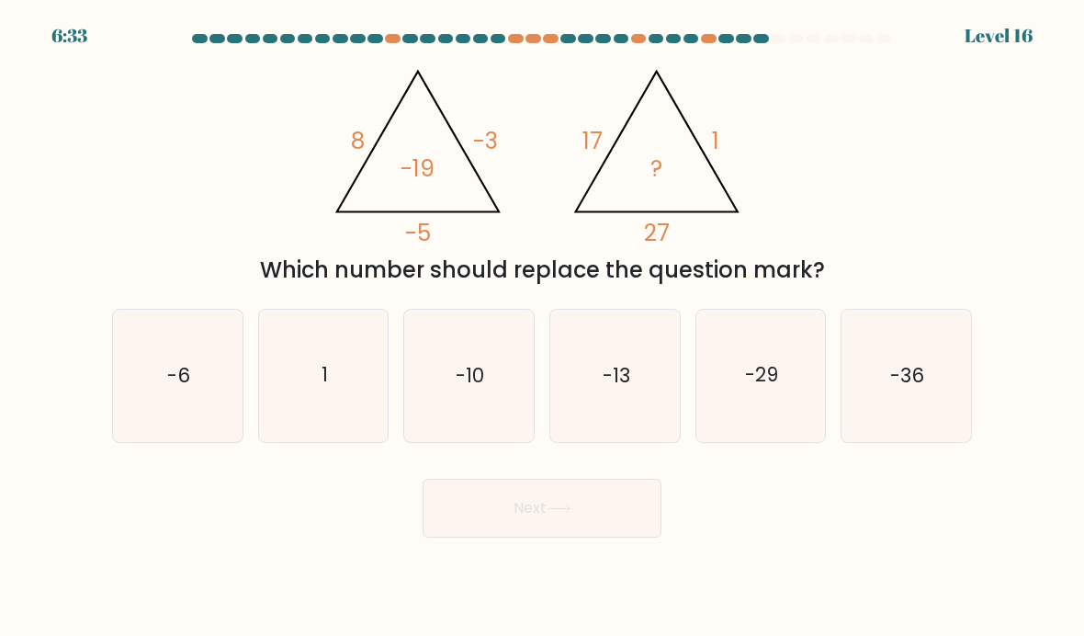
click at [592, 379] on icon "-13" at bounding box center [615, 376] width 130 height 130
click at [543, 327] on input "d. -13" at bounding box center [542, 322] width 1 height 9
radio input "true"
click at [579, 517] on button "Next" at bounding box center [542, 508] width 239 height 59
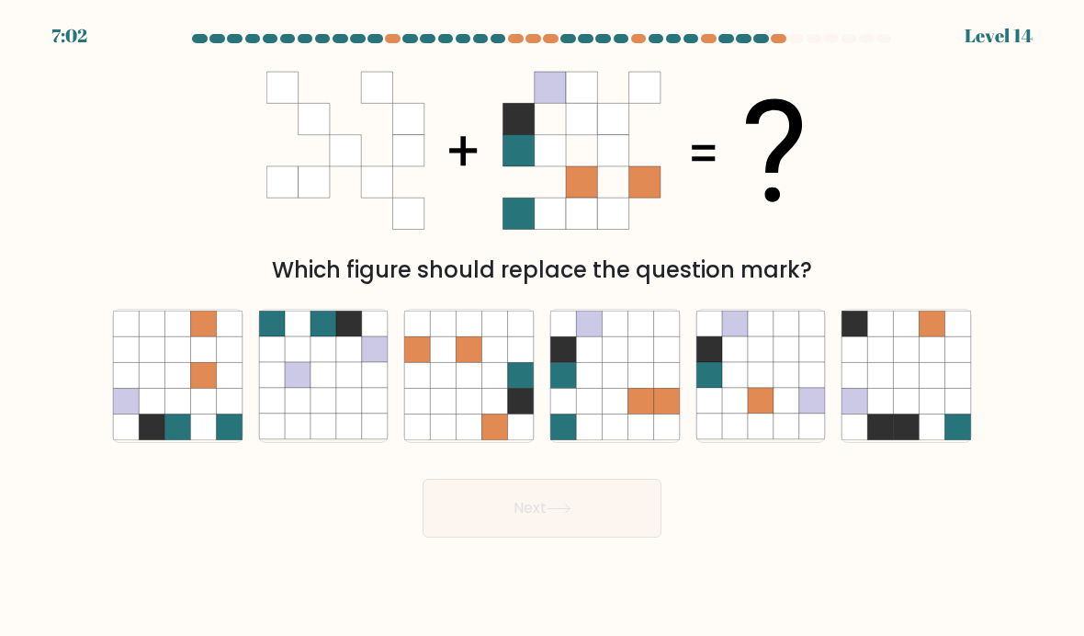
click at [164, 389] on icon at bounding box center [152, 376] width 26 height 26
click at [542, 327] on input "a." at bounding box center [542, 322] width 1 height 9
radio input "true"
click at [437, 531] on button "Next" at bounding box center [542, 508] width 239 height 59
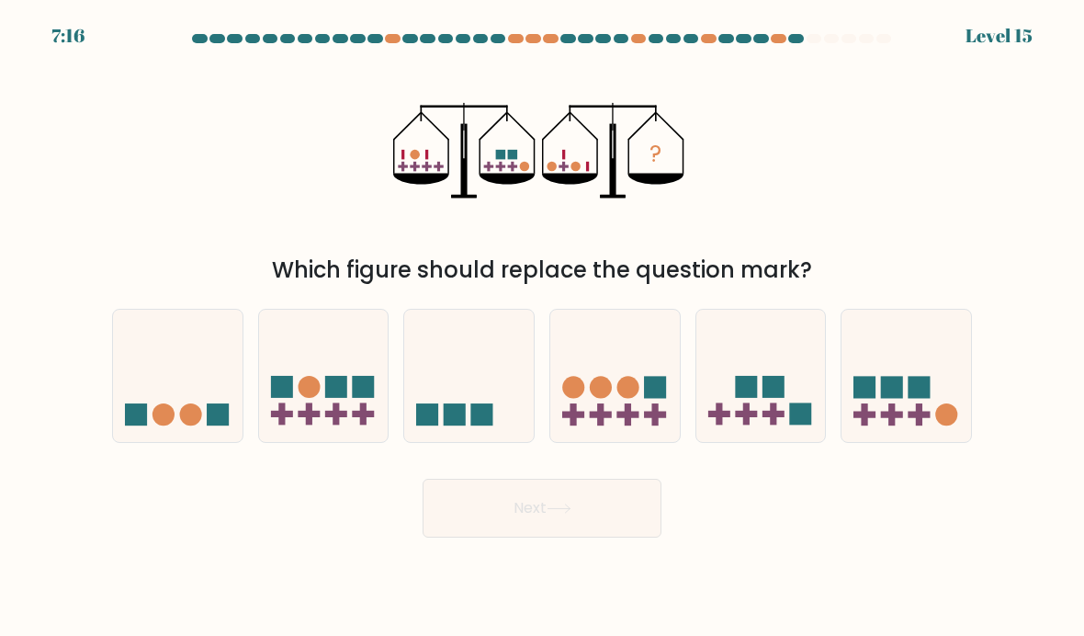
click at [186, 389] on icon at bounding box center [178, 376] width 130 height 108
click at [542, 327] on input "a." at bounding box center [542, 322] width 1 height 9
radio input "true"
click at [508, 538] on button "Next" at bounding box center [542, 508] width 239 height 59
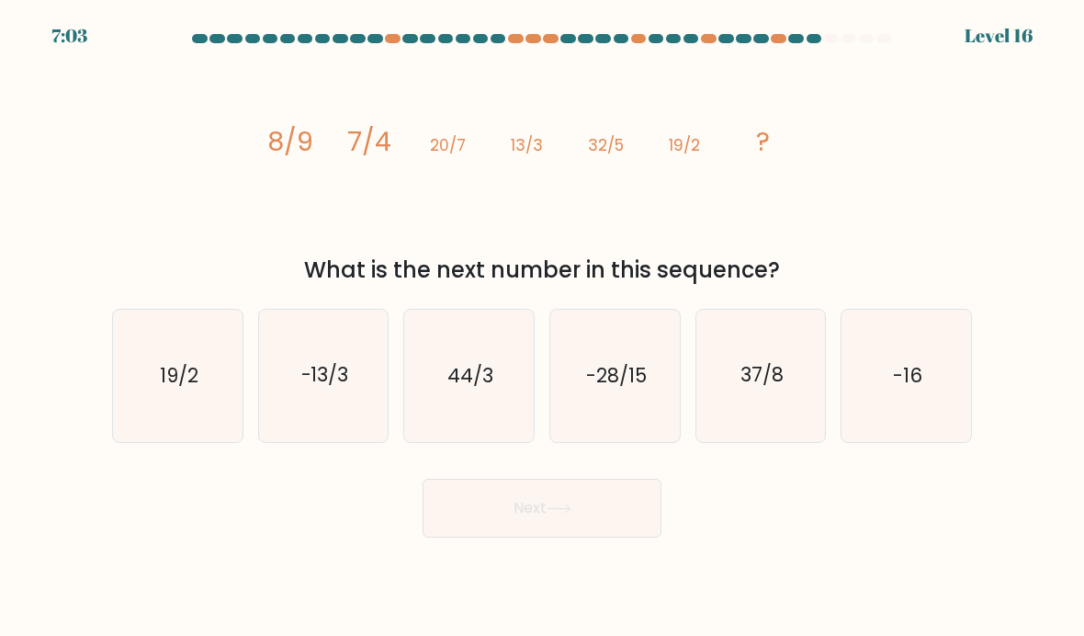
click at [795, 384] on icon "37/8" at bounding box center [762, 376] width 130 height 130
click at [543, 327] on input "e. 37/8" at bounding box center [542, 322] width 1 height 9
radio input "true"
click at [645, 527] on button "Next" at bounding box center [542, 508] width 239 height 59
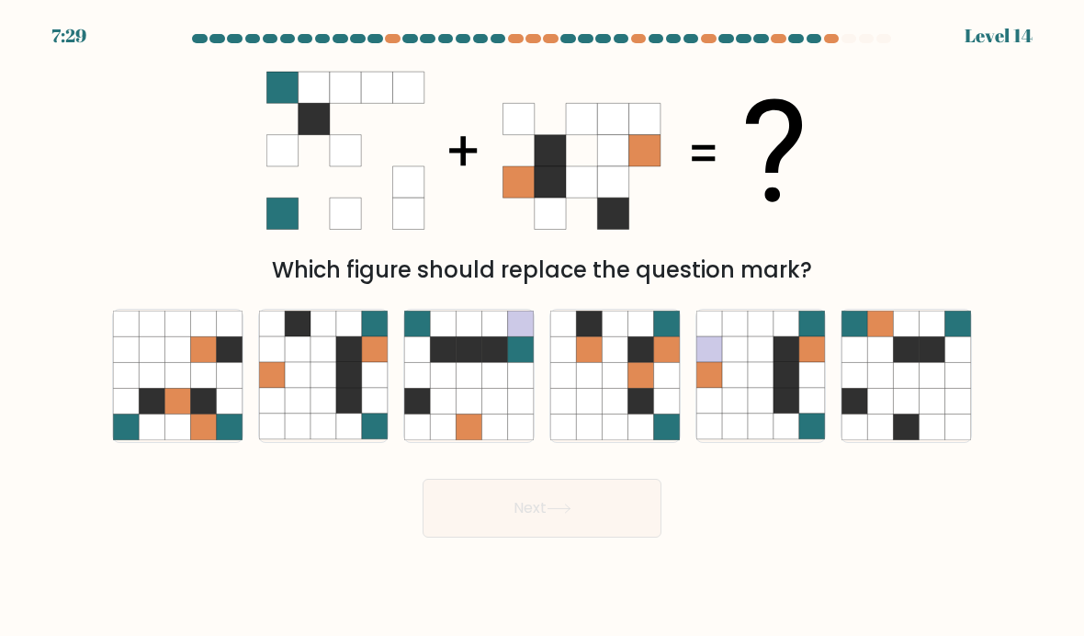
click at [335, 440] on icon at bounding box center [324, 427] width 26 height 26
click at [542, 327] on input "b." at bounding box center [542, 322] width 1 height 9
radio input "true"
click at [489, 500] on button "Next" at bounding box center [542, 508] width 239 height 59
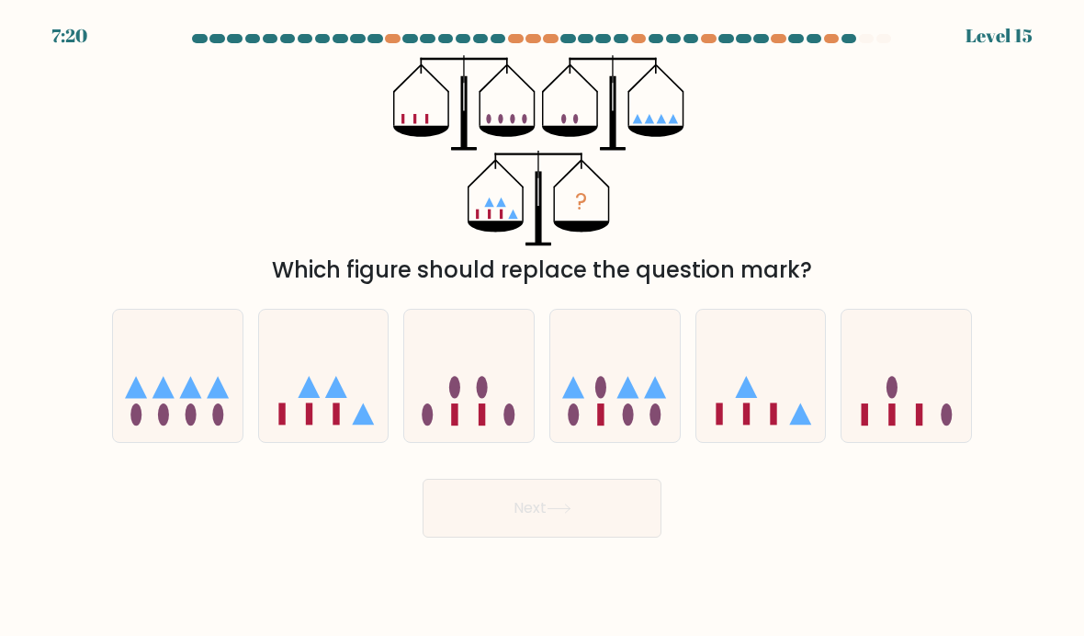
click at [347, 354] on icon at bounding box center [324, 376] width 130 height 108
click at [542, 327] on input "b." at bounding box center [542, 322] width 1 height 9
radio input "true"
click at [469, 499] on button "Next" at bounding box center [542, 508] width 239 height 59
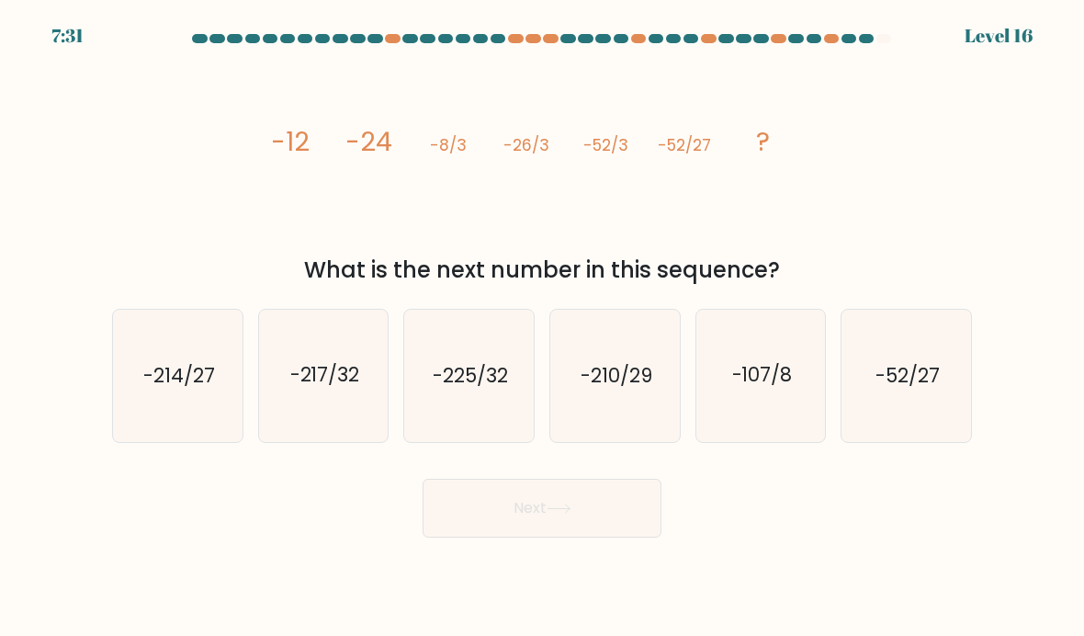
click at [922, 440] on icon "-52/27" at bounding box center [907, 376] width 130 height 130
click at [543, 327] on input "f. -52/27" at bounding box center [542, 322] width 1 height 9
radio input "true"
click at [199, 389] on text "-214/27" at bounding box center [179, 375] width 72 height 27
click at [542, 327] on input "a. -214/27" at bounding box center [542, 322] width 1 height 9
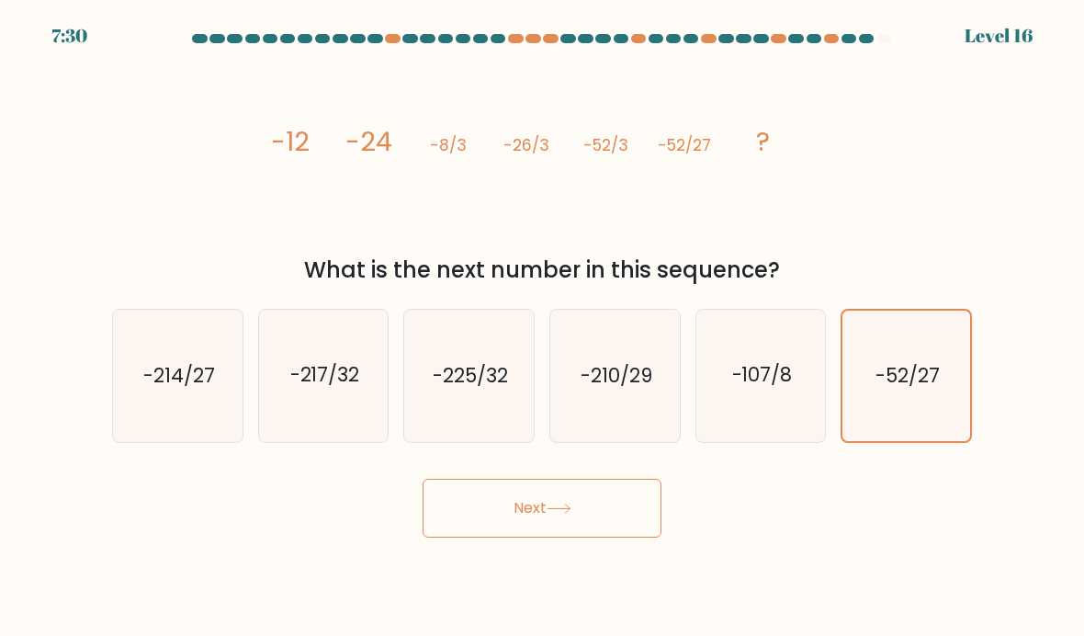
radio input "true"
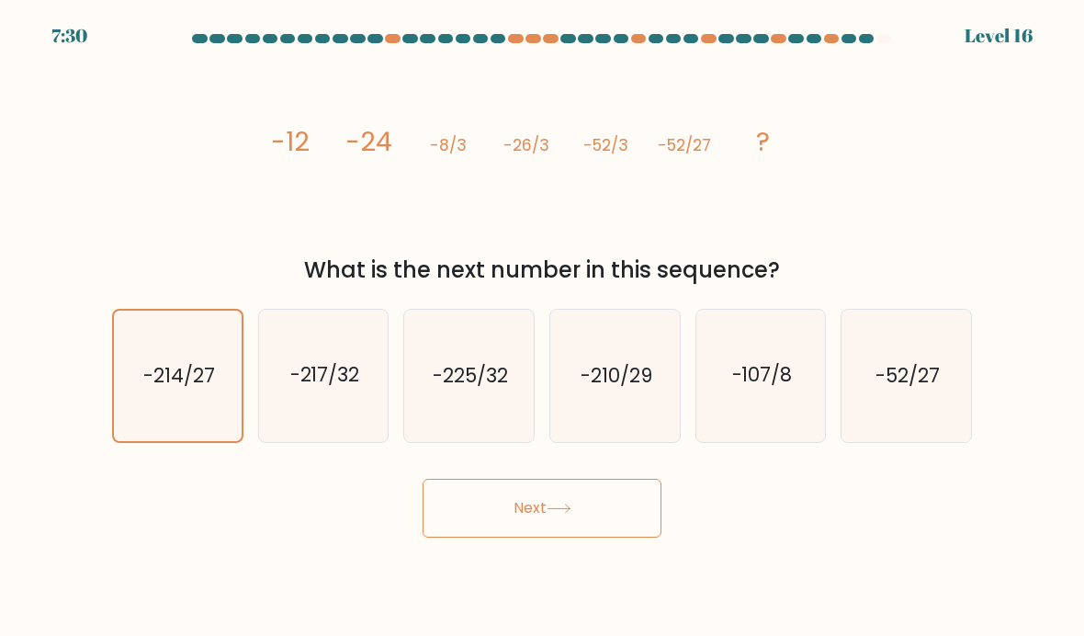
click at [519, 538] on button "Next" at bounding box center [542, 508] width 239 height 59
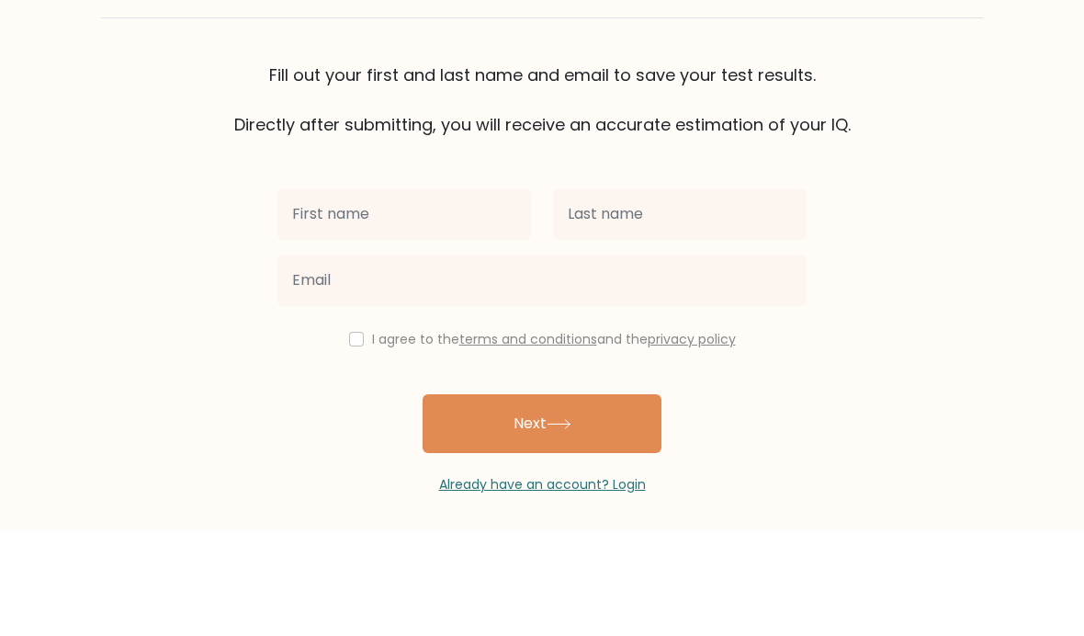
type input "B"
type input "Bella"
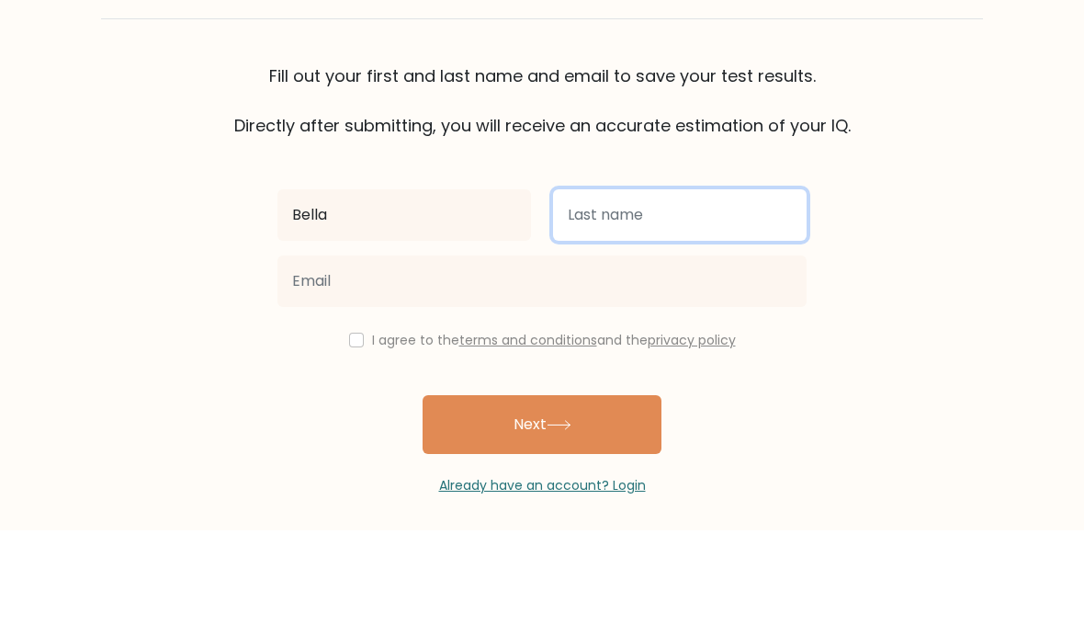
click at [687, 295] on input "text" at bounding box center [680, 320] width 254 height 51
type input "t"
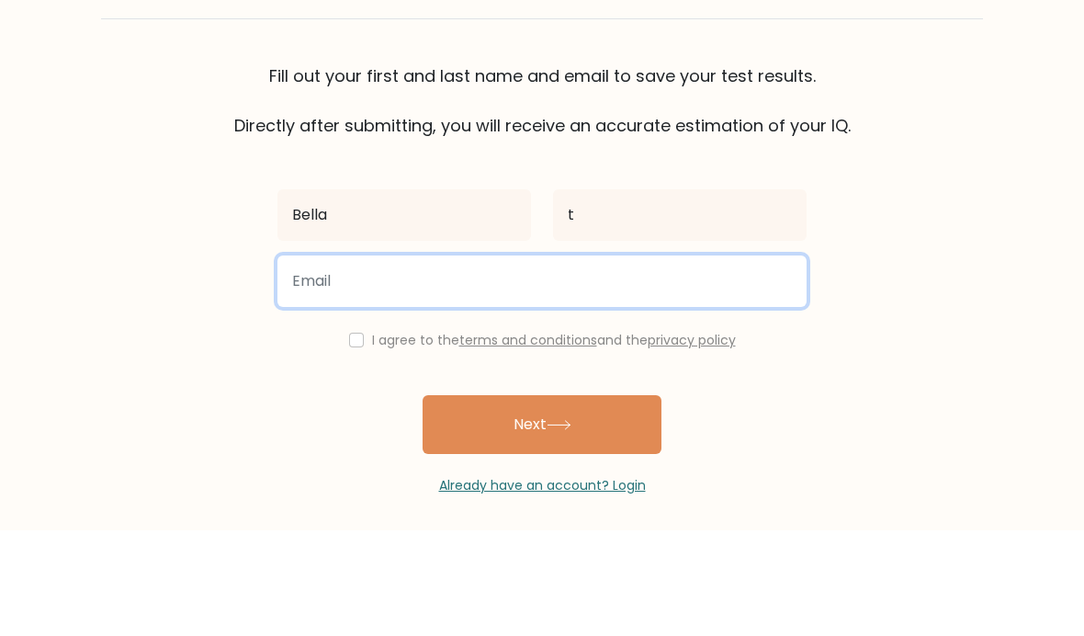
click at [452, 361] on input "email" at bounding box center [542, 386] width 529 height 51
type input "a"
type input "anabellethorley@outlook.com"
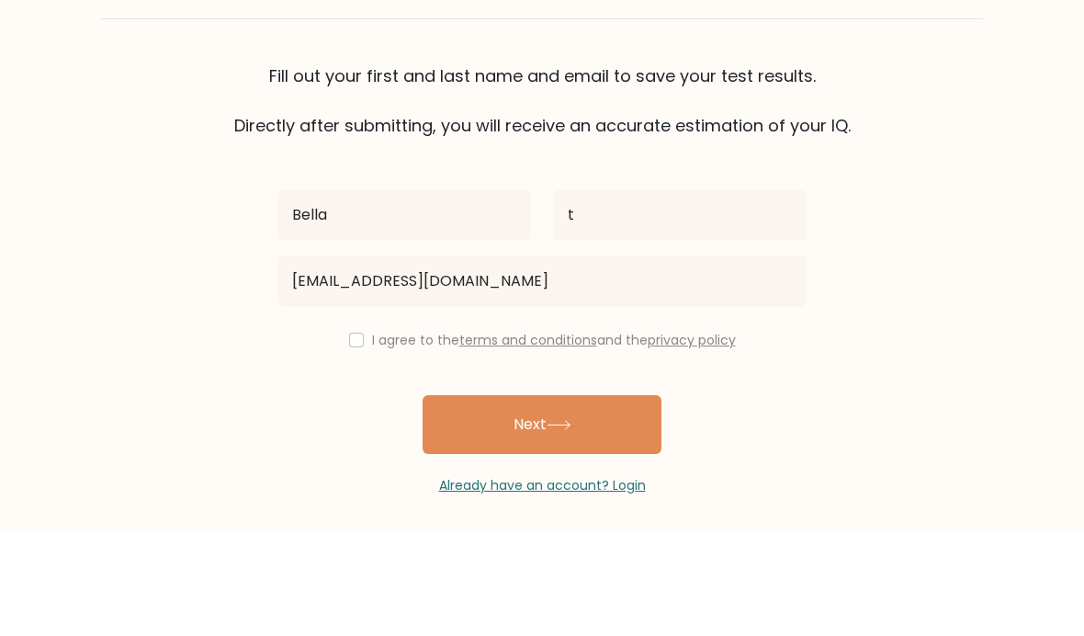
click at [349, 438] on input "checkbox" at bounding box center [356, 445] width 15 height 15
checkbox input "true"
click at [486, 501] on button "Next" at bounding box center [542, 530] width 239 height 59
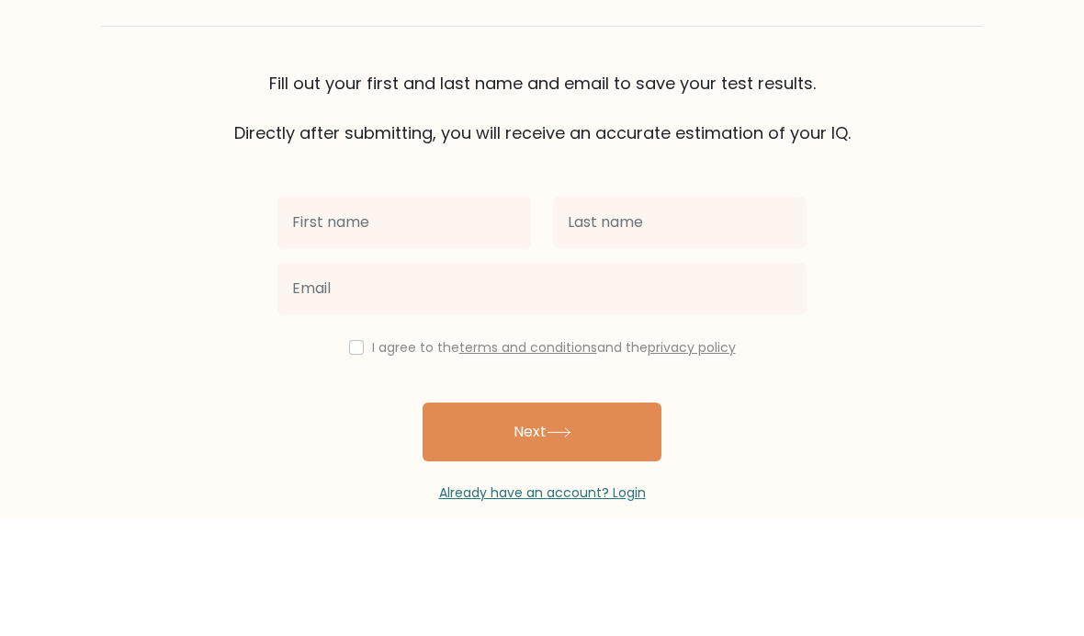
scroll to position [36, 0]
click at [592, 599] on link "Already have an account? Login" at bounding box center [542, 608] width 207 height 18
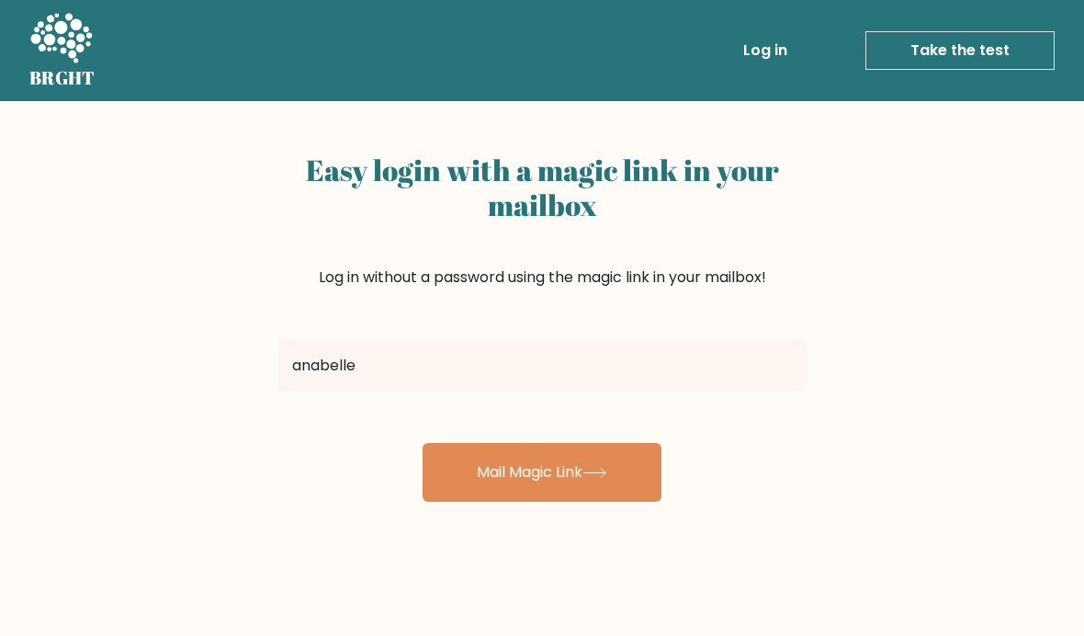
type input "[EMAIL_ADDRESS][DOMAIN_NAME]"
click at [596, 483] on button "Mail Magic Link" at bounding box center [542, 472] width 239 height 59
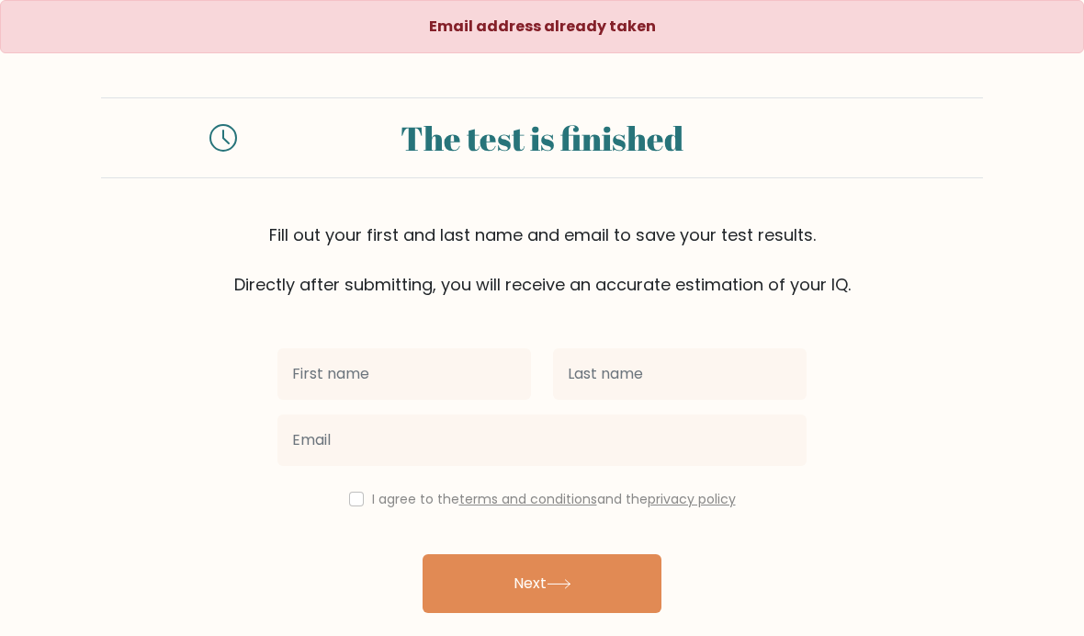
scroll to position [75, 0]
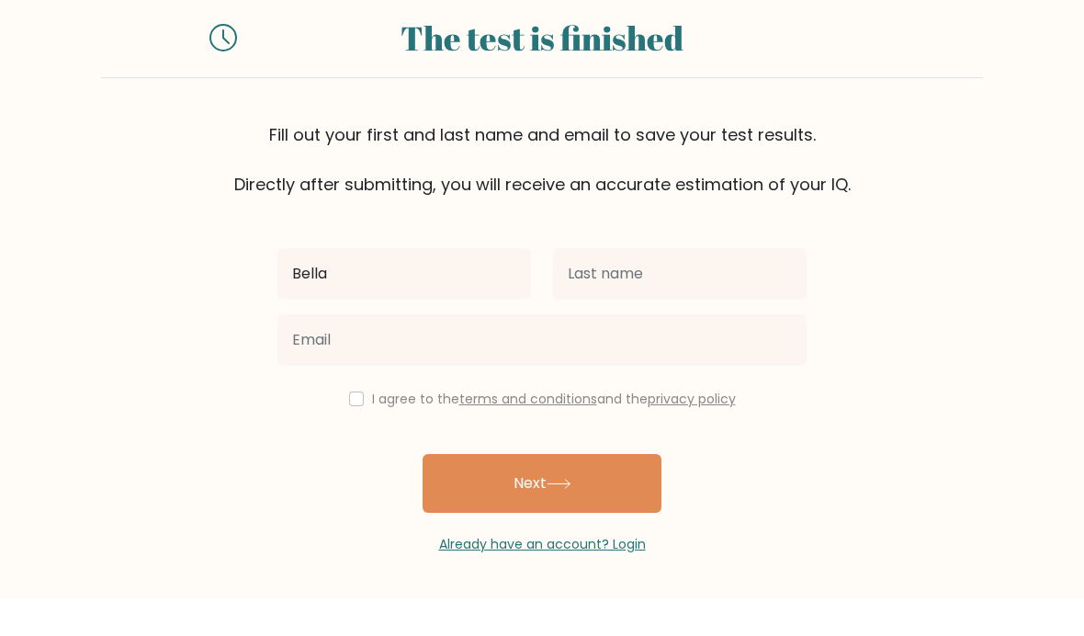
type input "Bella"
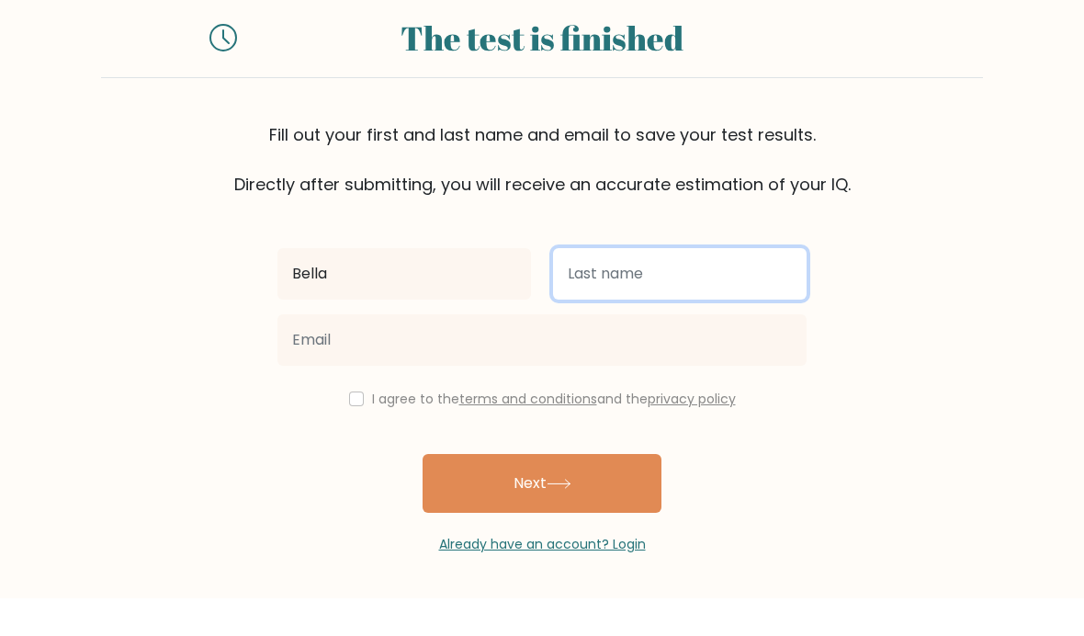
click at [707, 286] on input "text" at bounding box center [680, 311] width 254 height 51
type input "t"
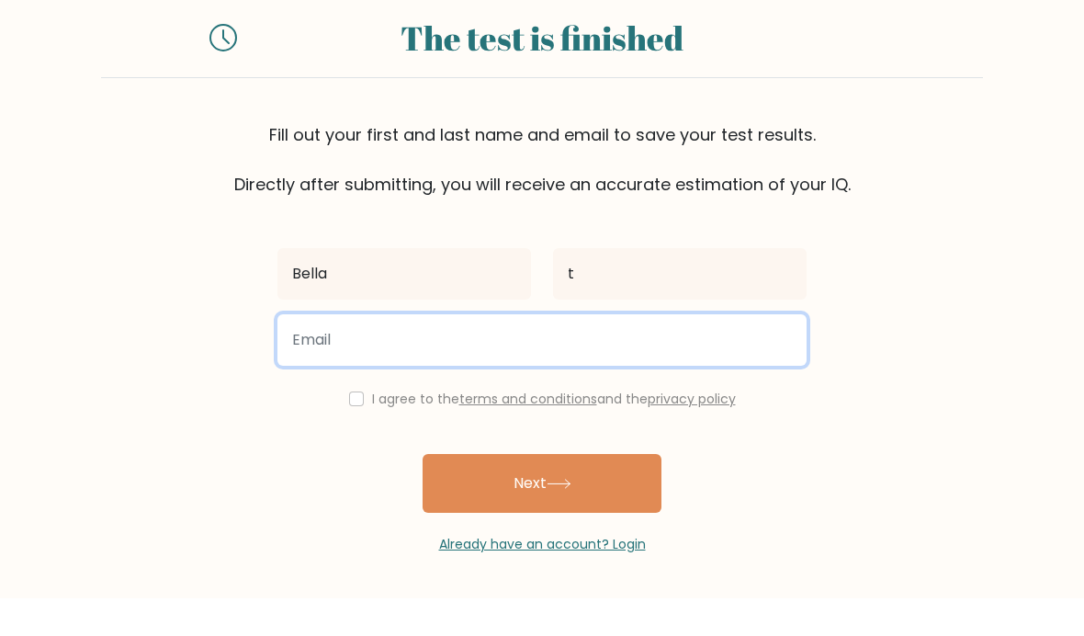
click at [497, 352] on input "email" at bounding box center [542, 377] width 529 height 51
type input "bellathorley11@gmail.com"
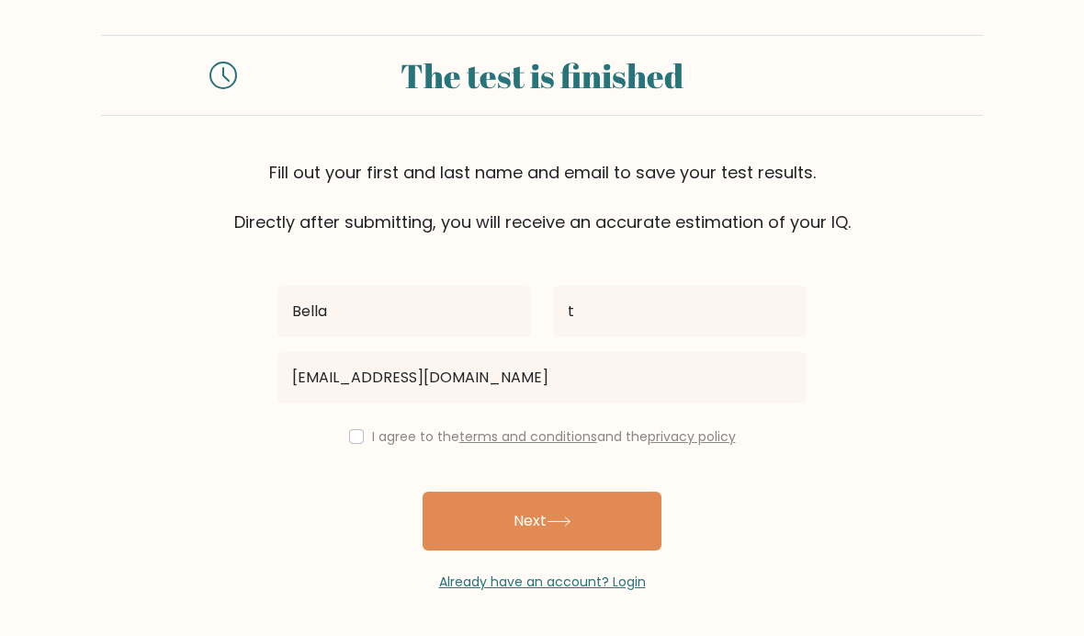
click at [361, 425] on div "I agree to the terms and conditions and the privacy policy" at bounding box center [541, 436] width 551 height 22
click at [349, 429] on input "checkbox" at bounding box center [356, 436] width 15 height 15
checkbox input "true"
click at [537, 525] on button "Next" at bounding box center [542, 521] width 239 height 59
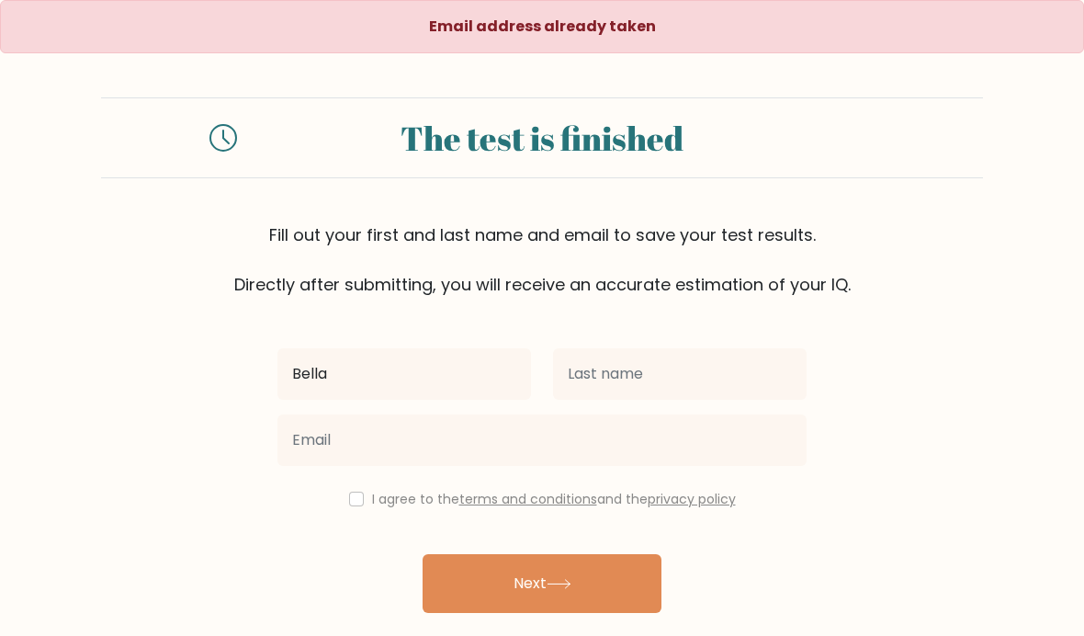
type input "Bella"
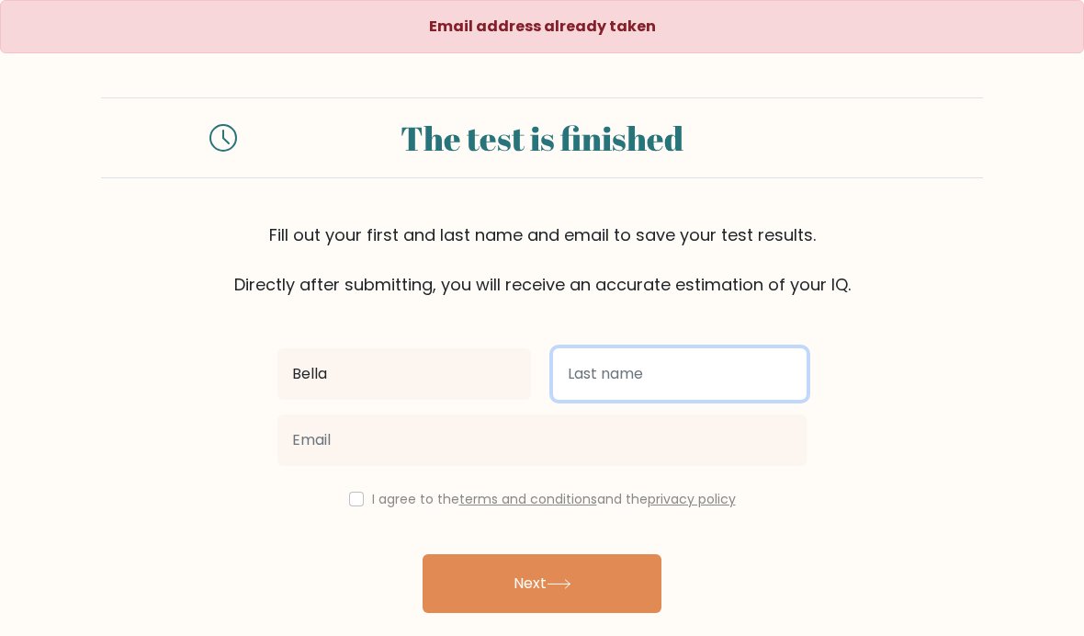
click at [643, 398] on input "text" at bounding box center [680, 373] width 254 height 51
type input "t"
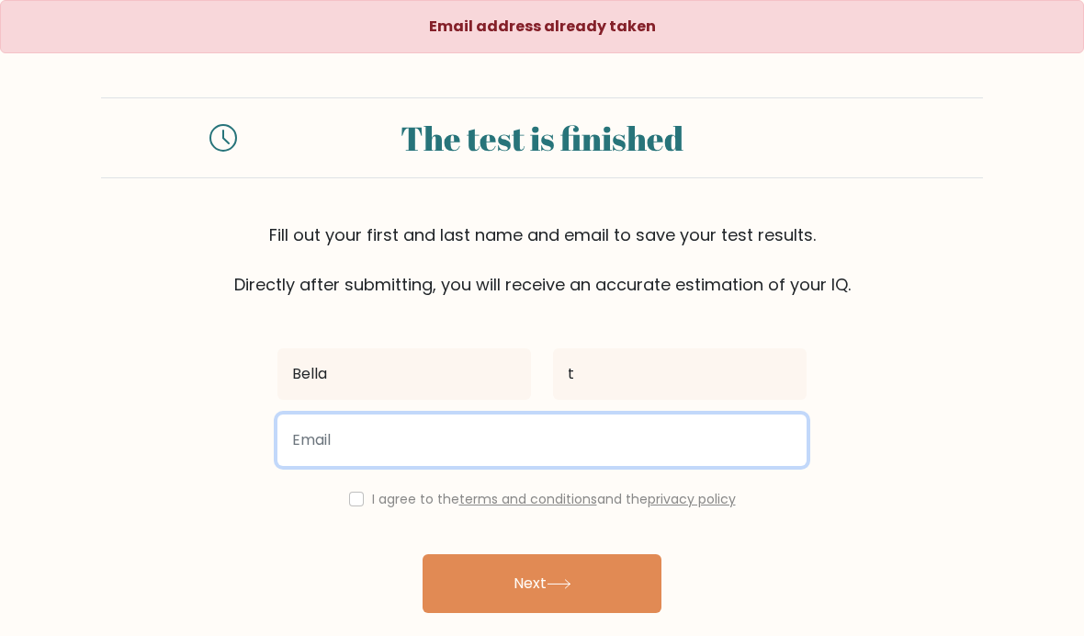
click at [629, 436] on input "email" at bounding box center [542, 439] width 529 height 51
type input "[EMAIL_ADDRESS][DOMAIN_NAME]"
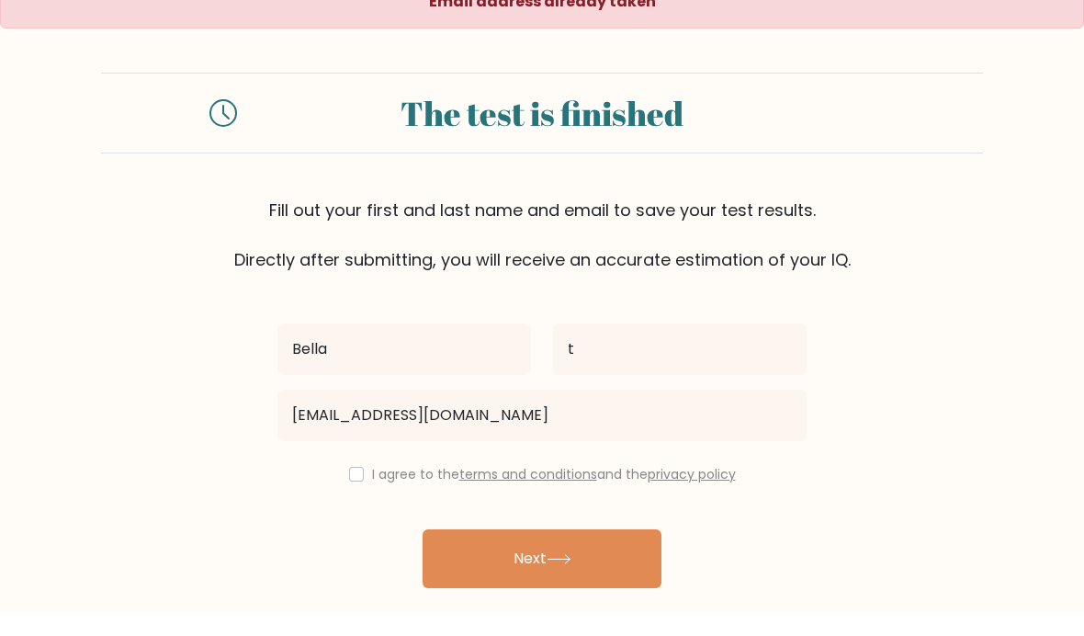
scroll to position [49, 0]
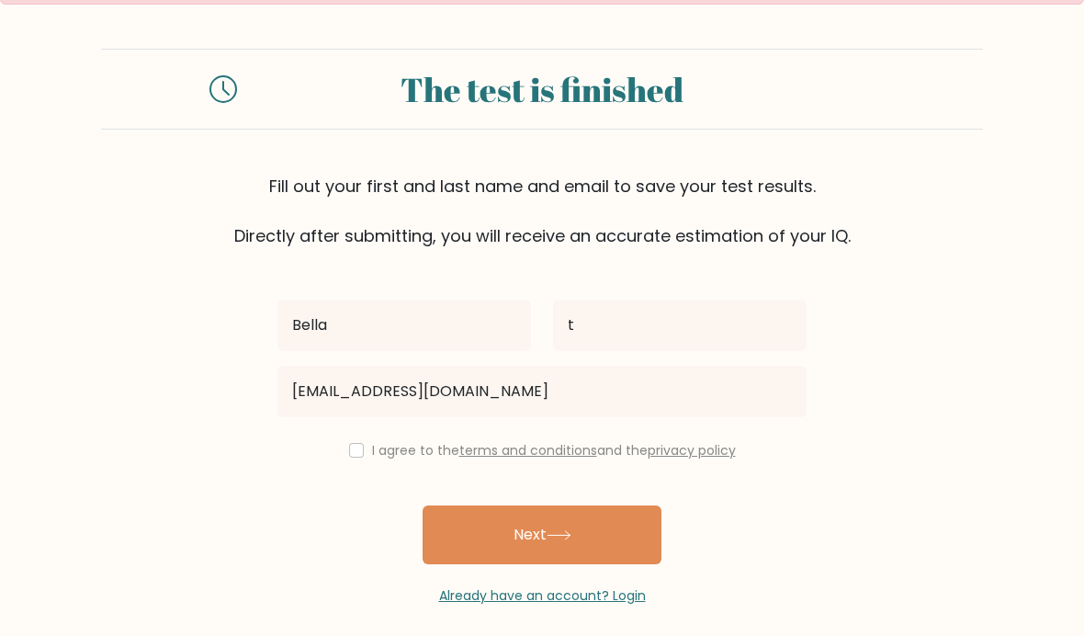
click at [357, 450] on input "checkbox" at bounding box center [356, 450] width 15 height 15
checkbox input "true"
click at [498, 539] on button "Next" at bounding box center [542, 534] width 239 height 59
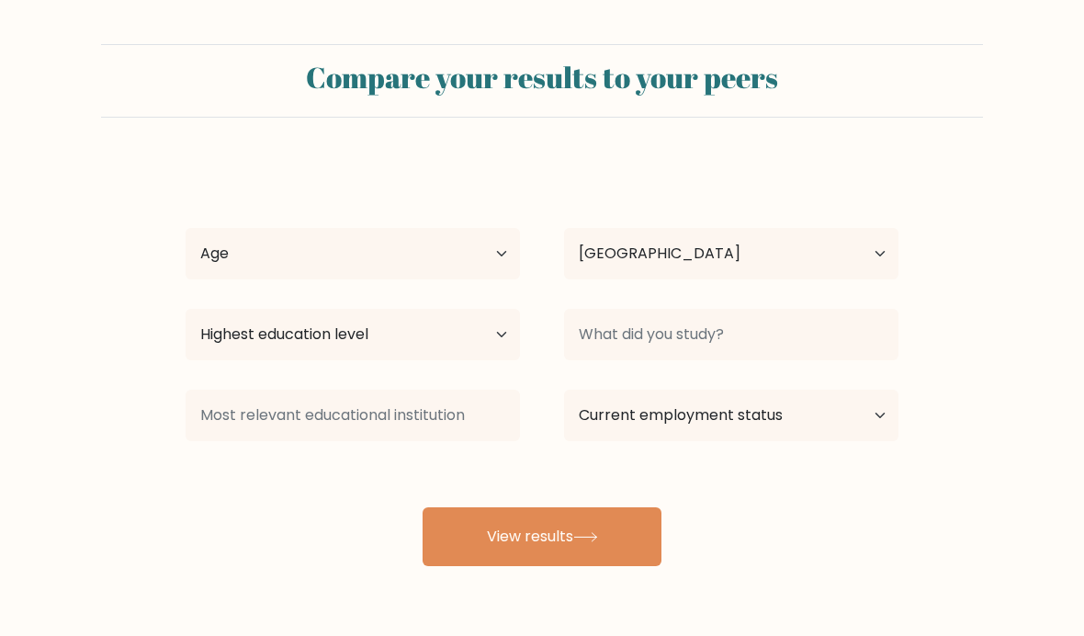
select select "AU"
click at [426, 261] on select "Age Under [DEMOGRAPHIC_DATA] [DEMOGRAPHIC_DATA] [DEMOGRAPHIC_DATA] [DEMOGRAPHIC…" at bounding box center [353, 253] width 334 height 51
select select "min_18"
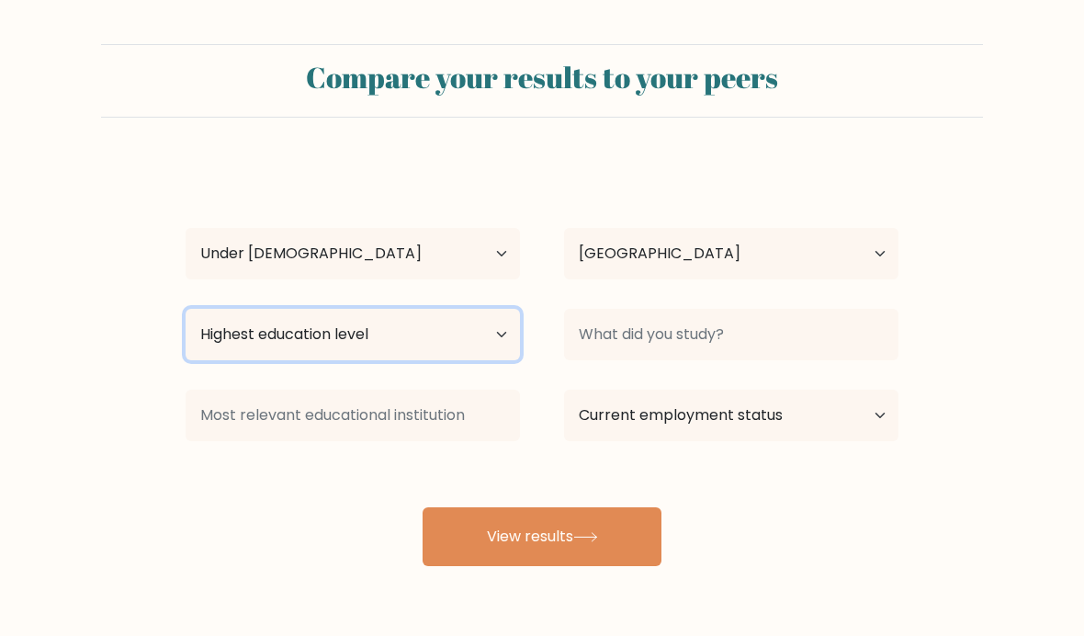
click at [411, 357] on select "Highest education level No schooling Primary Lower Secondary Upper Secondary Oc…" at bounding box center [353, 334] width 334 height 51
select select "lower_secondary"
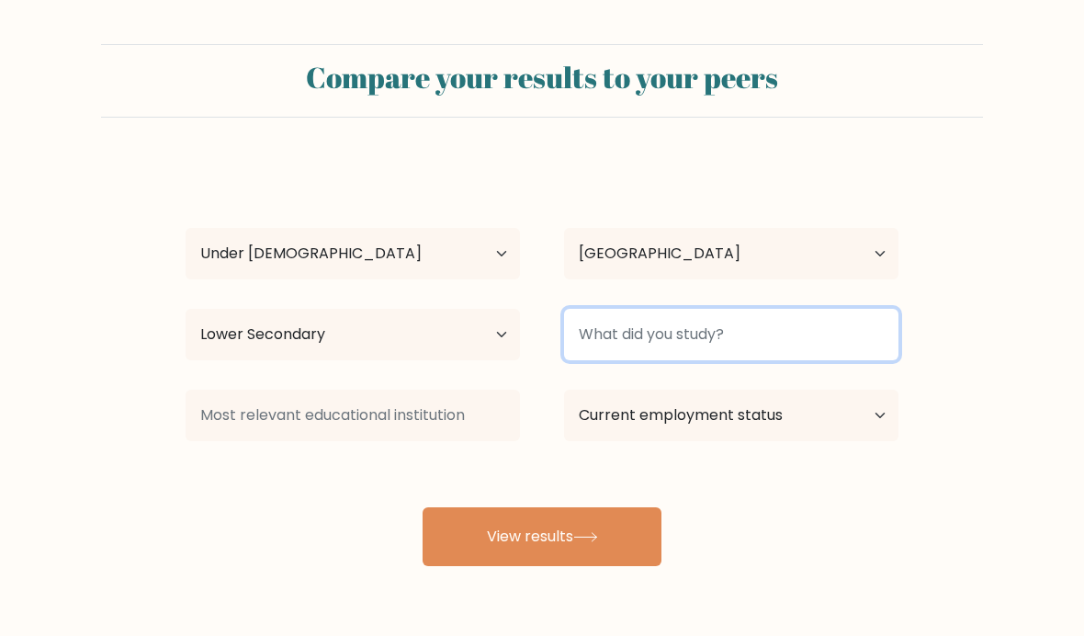
click at [720, 356] on input at bounding box center [731, 334] width 334 height 51
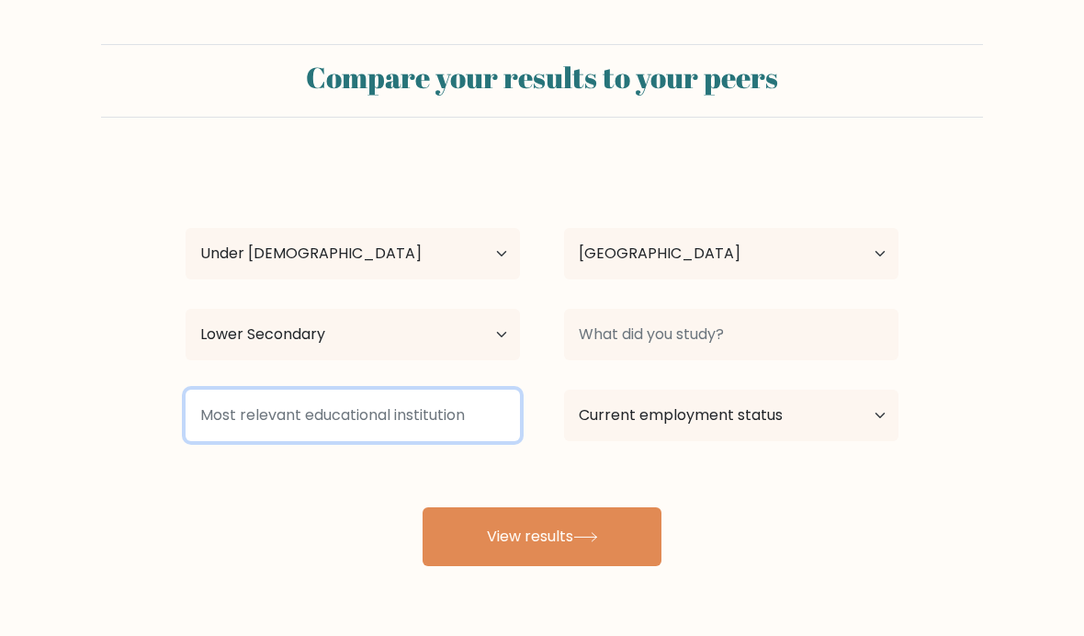
click at [467, 412] on input at bounding box center [353, 415] width 334 height 51
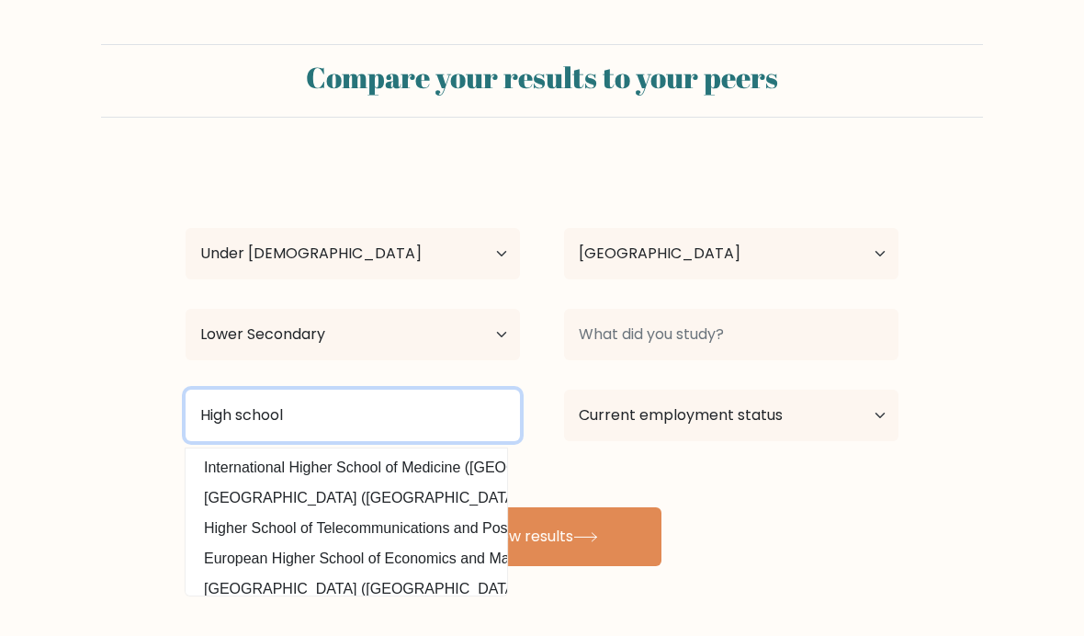
type input "High school"
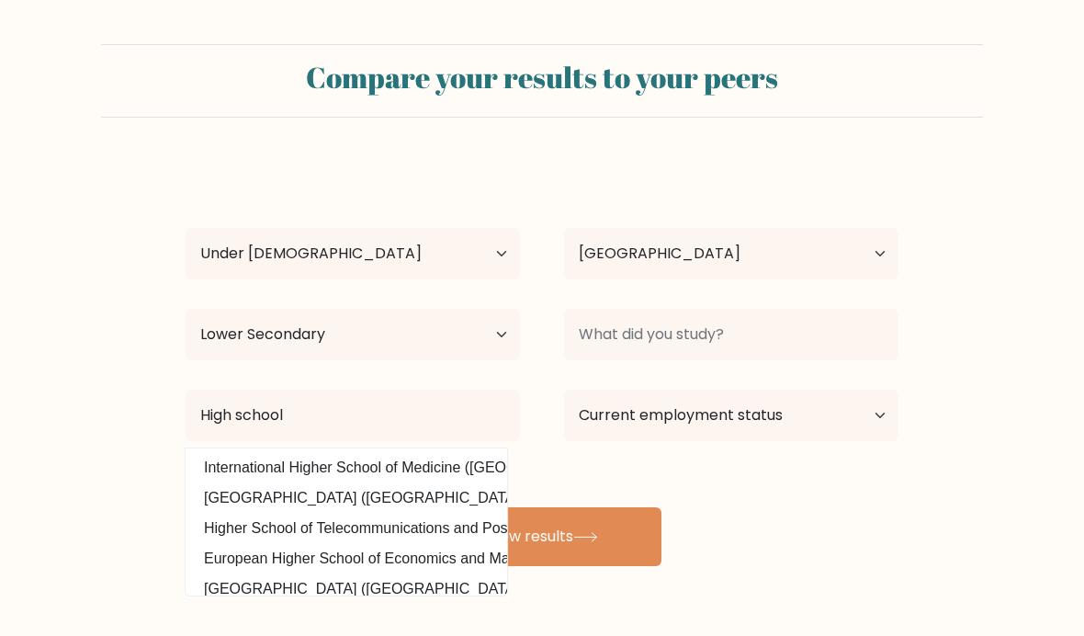
click at [751, 409] on select "Current employment status Employed Student Retired Other / prefer not to answer" at bounding box center [731, 415] width 334 height 51
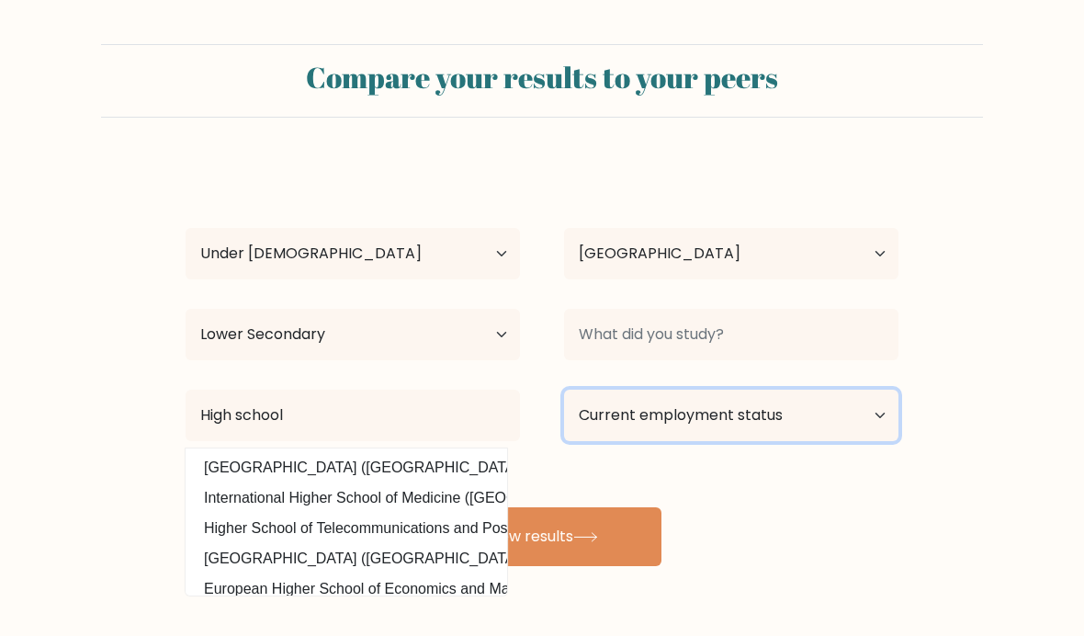
select select "student"
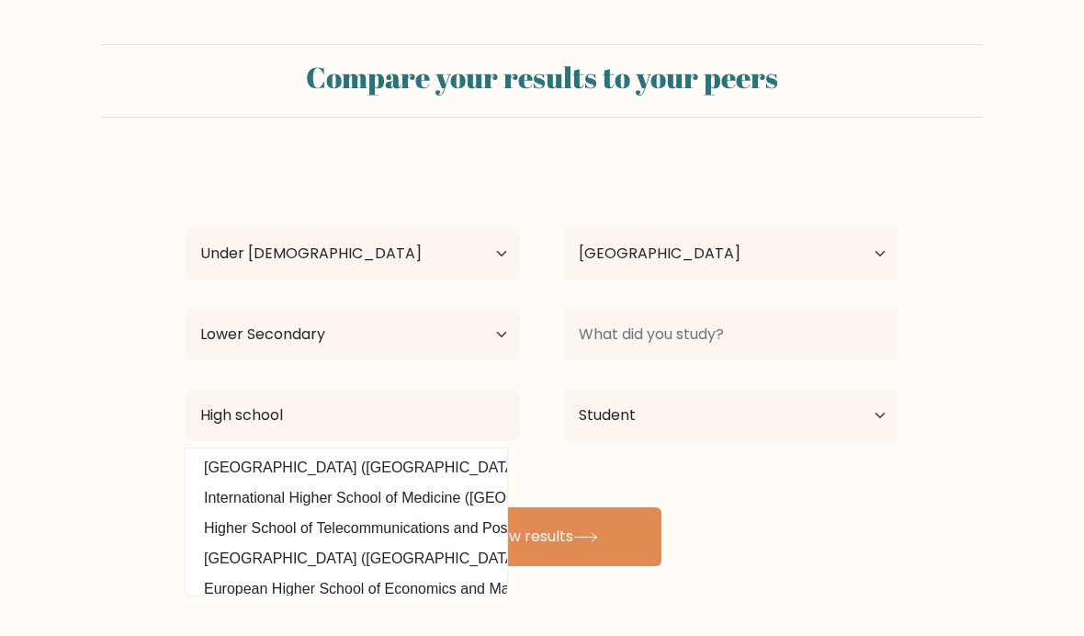
click at [609, 556] on button "View results" at bounding box center [542, 536] width 239 height 59
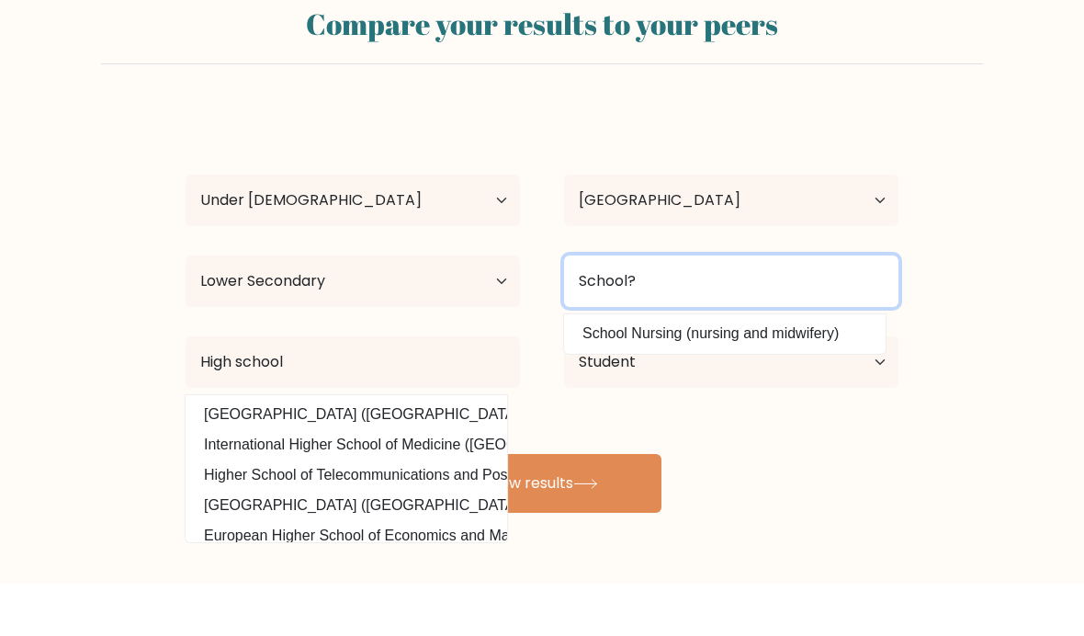
type input "School?"
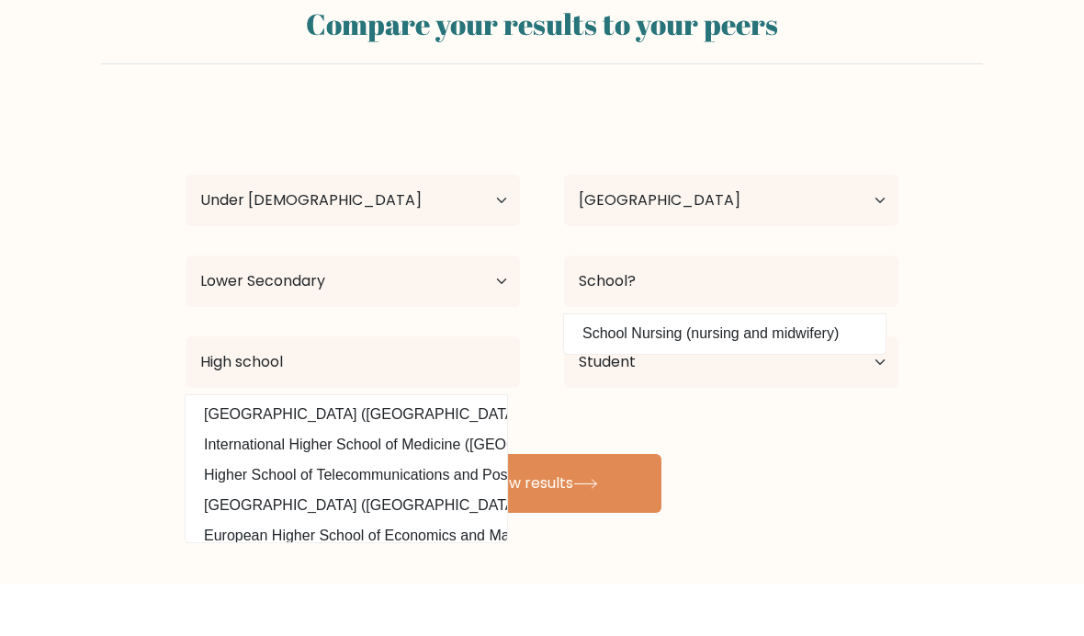
click at [580, 532] on icon at bounding box center [585, 537] width 25 height 10
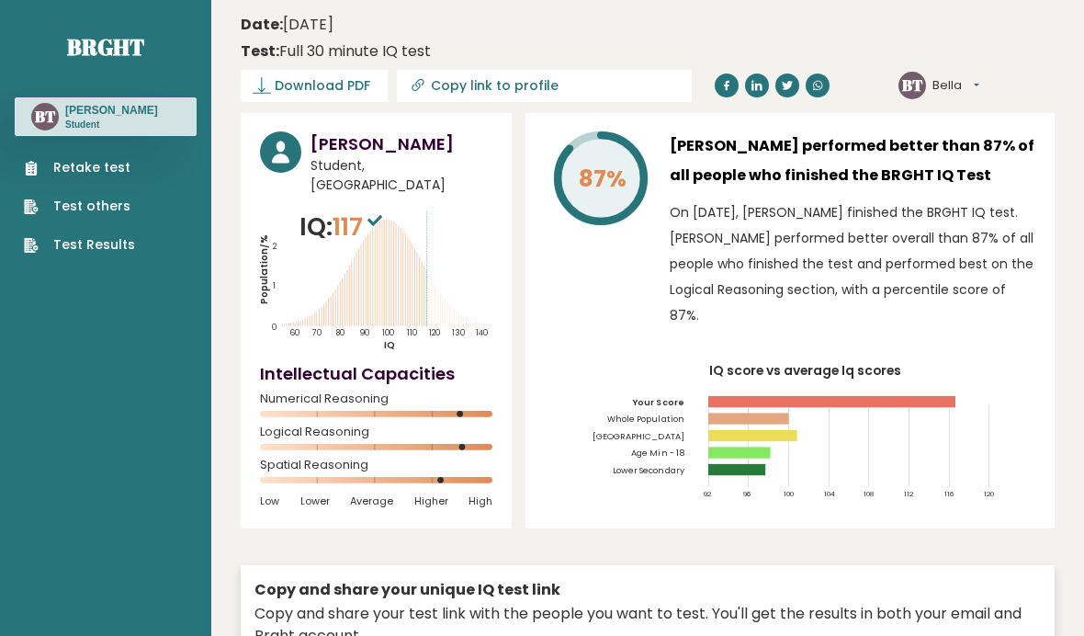
click at [927, 283] on p "On [DATE], [PERSON_NAME] finished the BRGHT IQ test. [PERSON_NAME] performed be…" at bounding box center [853, 263] width 366 height 129
click at [130, 158] on link "Retake test" at bounding box center [79, 167] width 111 height 19
